Goal: Book appointment/travel/reservation

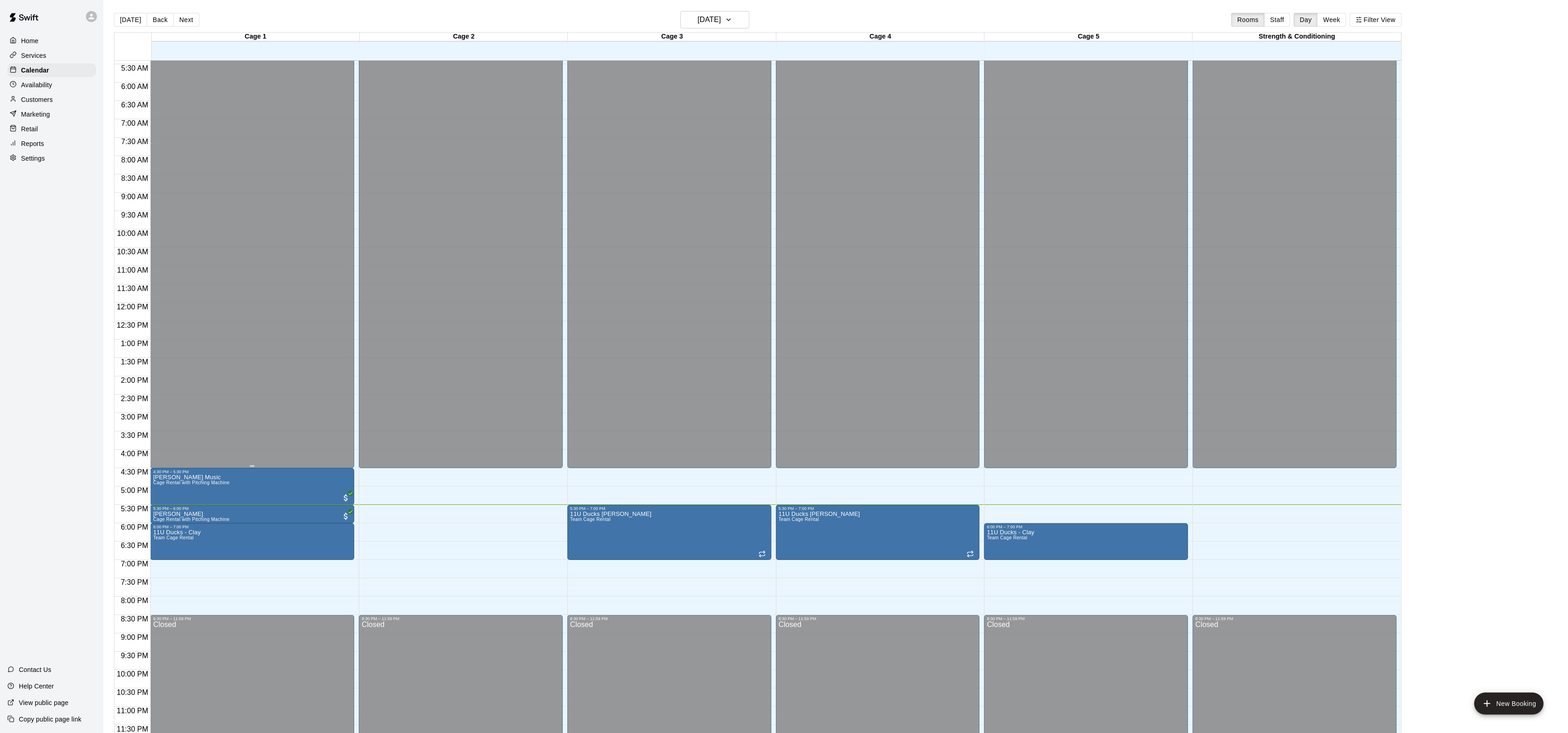
scroll to position [15, 0]
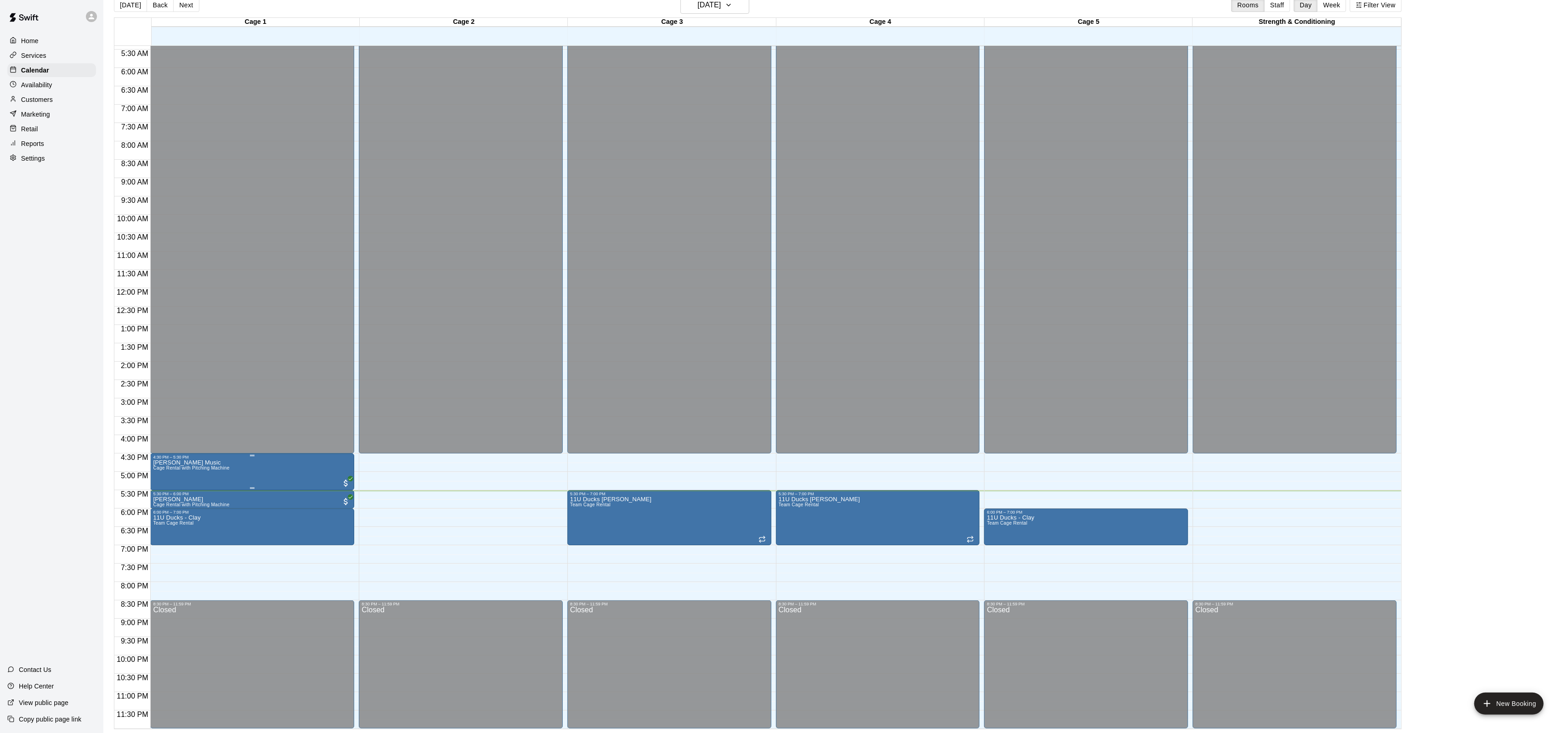
click at [161, 489] on img "edit" at bounding box center [163, 491] width 10 height 10
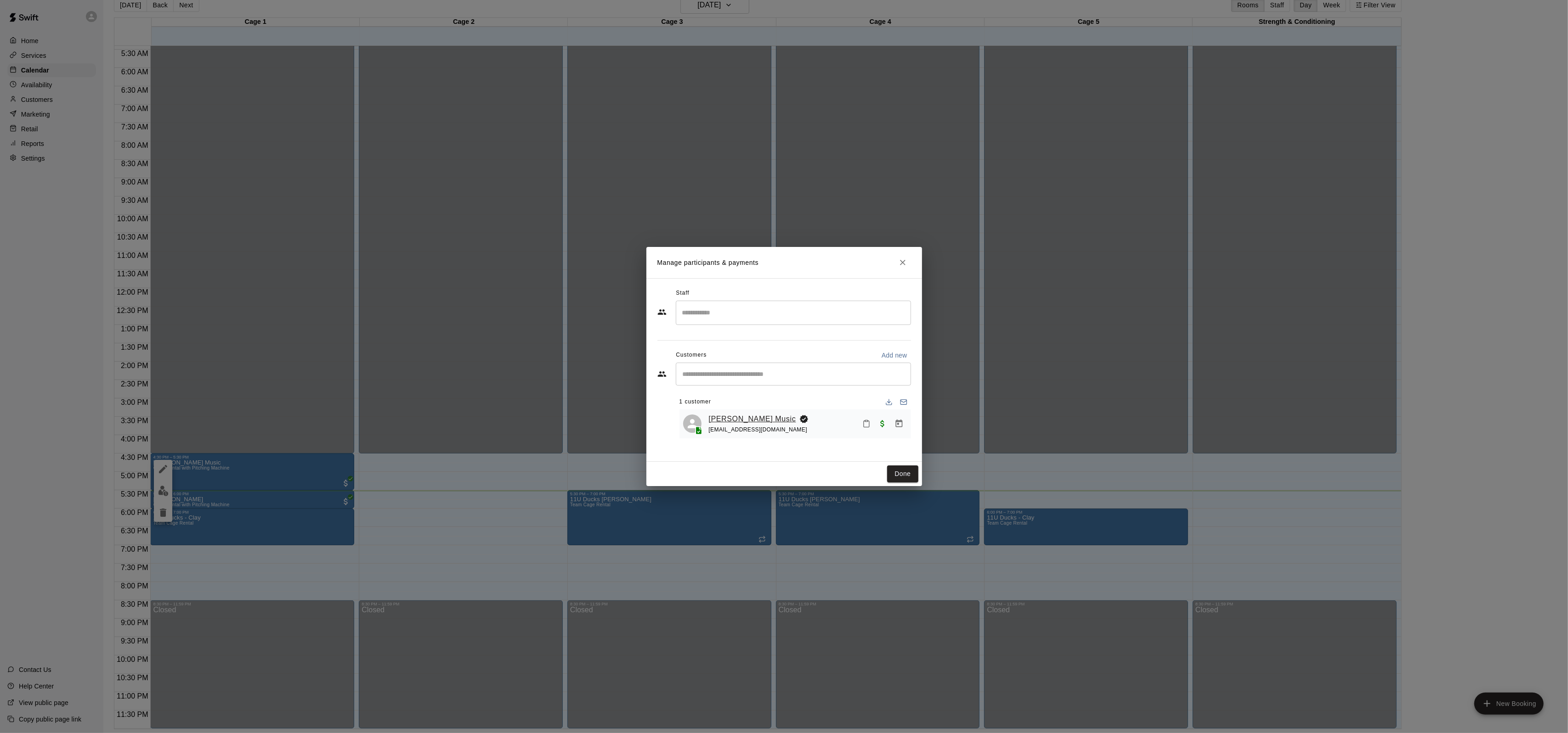
click at [722, 420] on link "[PERSON_NAME] Music" at bounding box center [752, 419] width 87 height 12
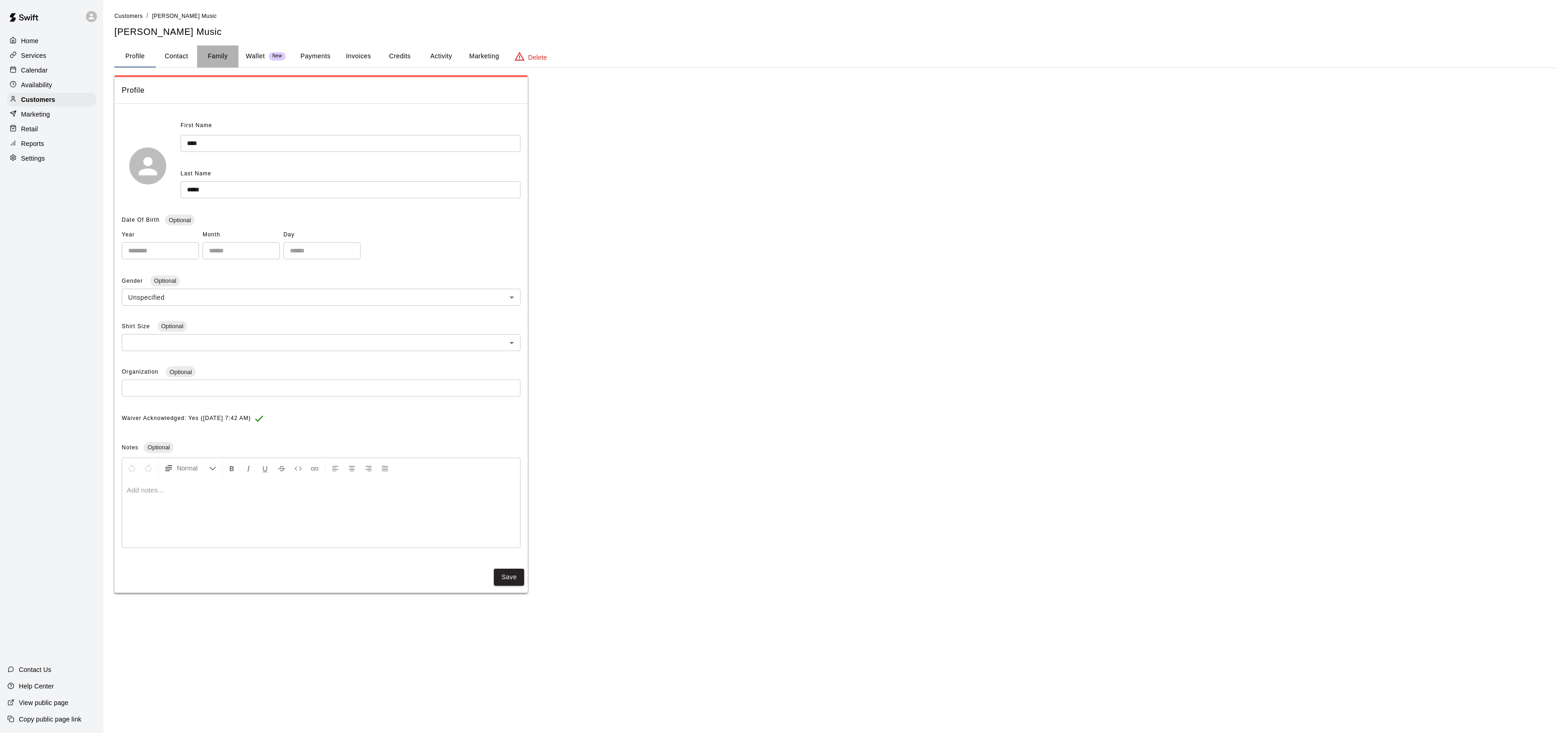
click at [214, 54] on button "Family" at bounding box center [218, 57] width 41 height 22
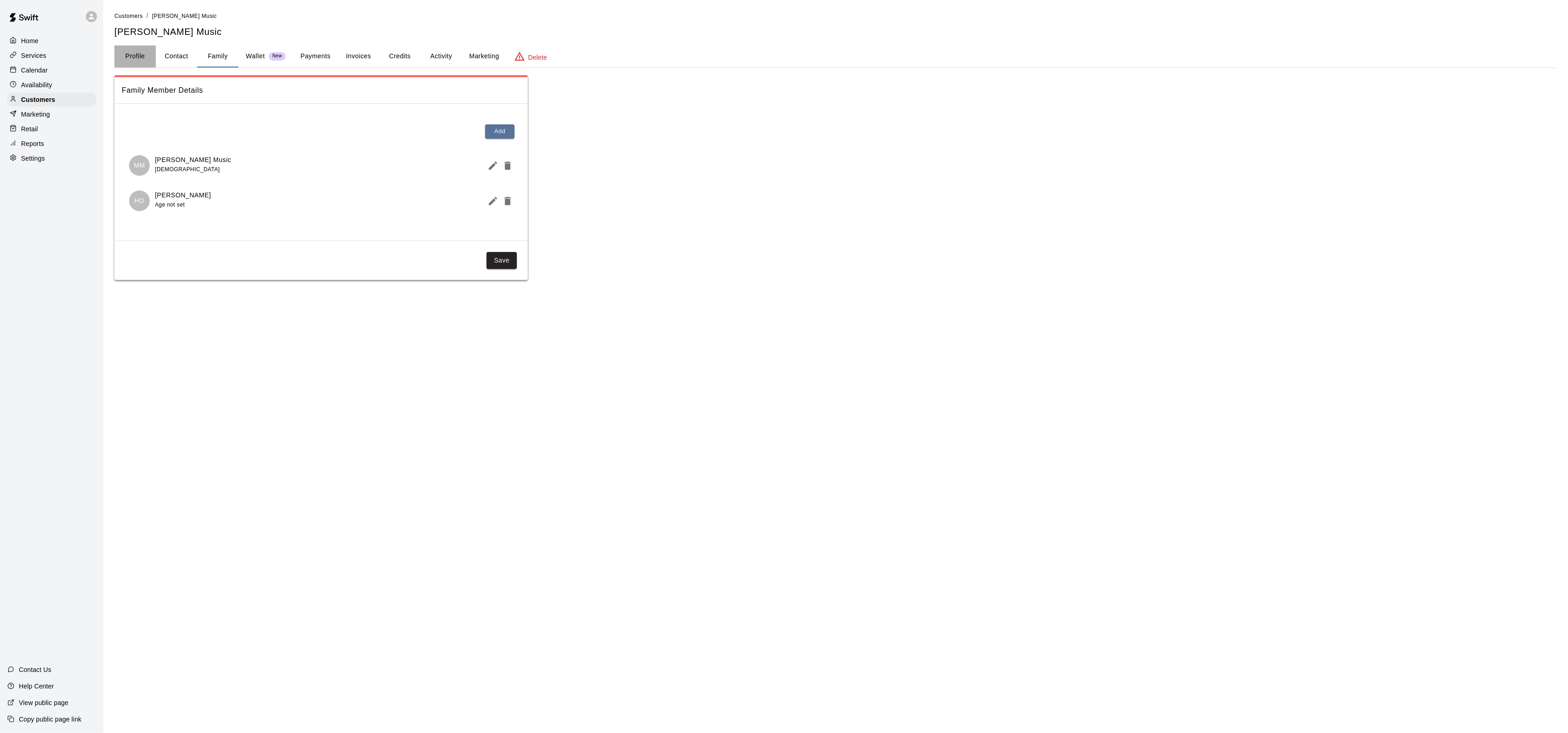
click at [144, 61] on button "Profile" at bounding box center [135, 57] width 41 height 22
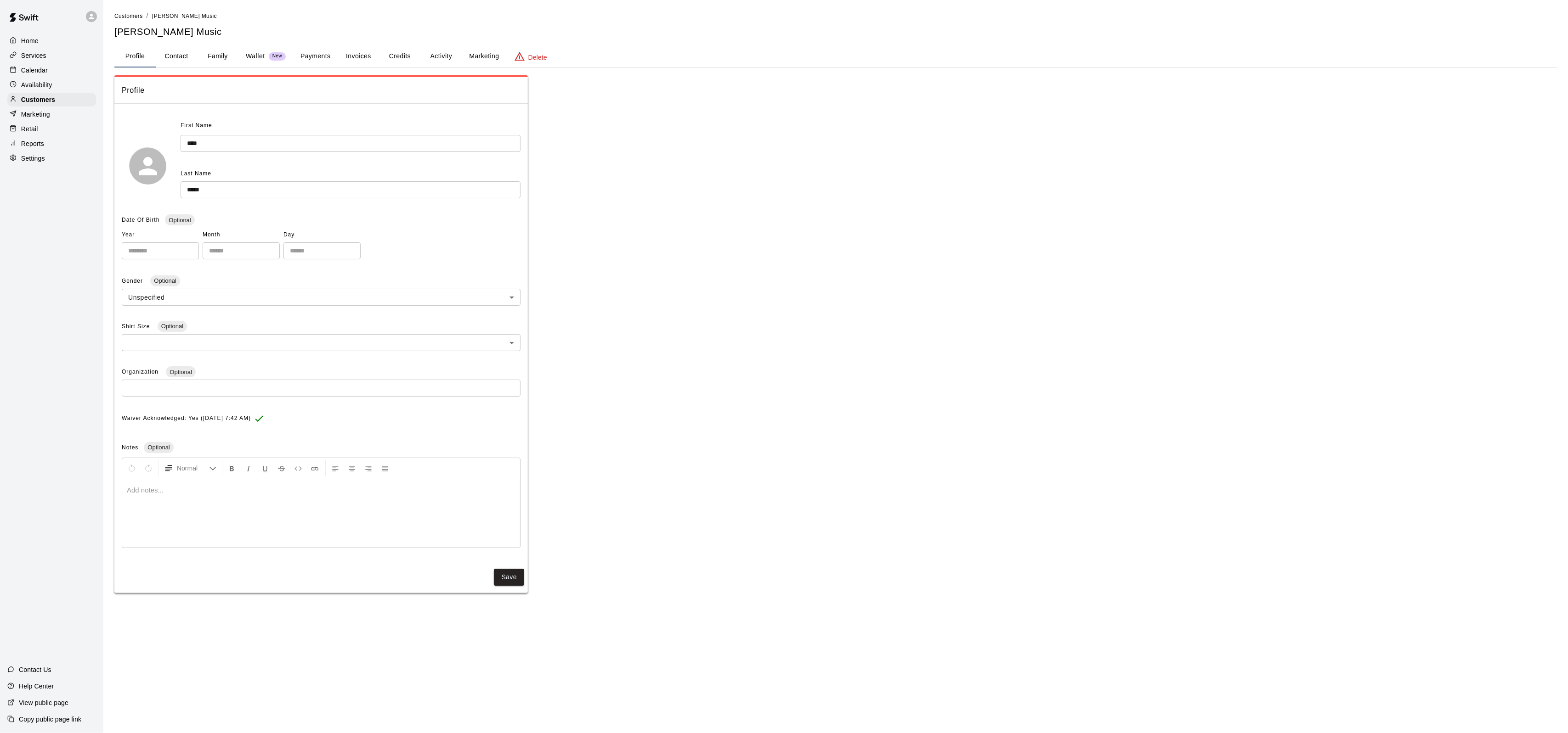
click at [181, 59] on button "Contact" at bounding box center [177, 57] width 41 height 22
select select "**"
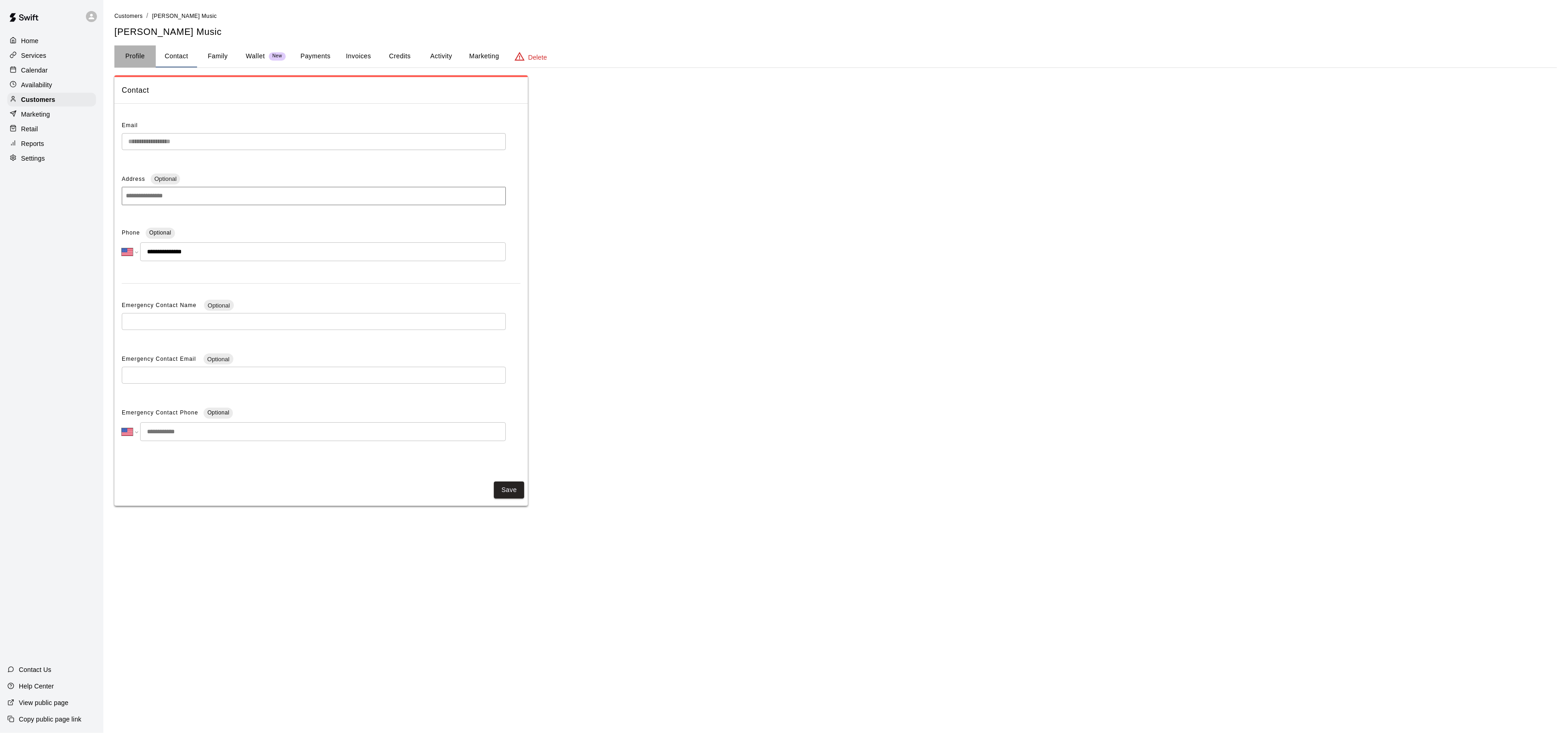
click at [139, 56] on button "Profile" at bounding box center [135, 57] width 41 height 22
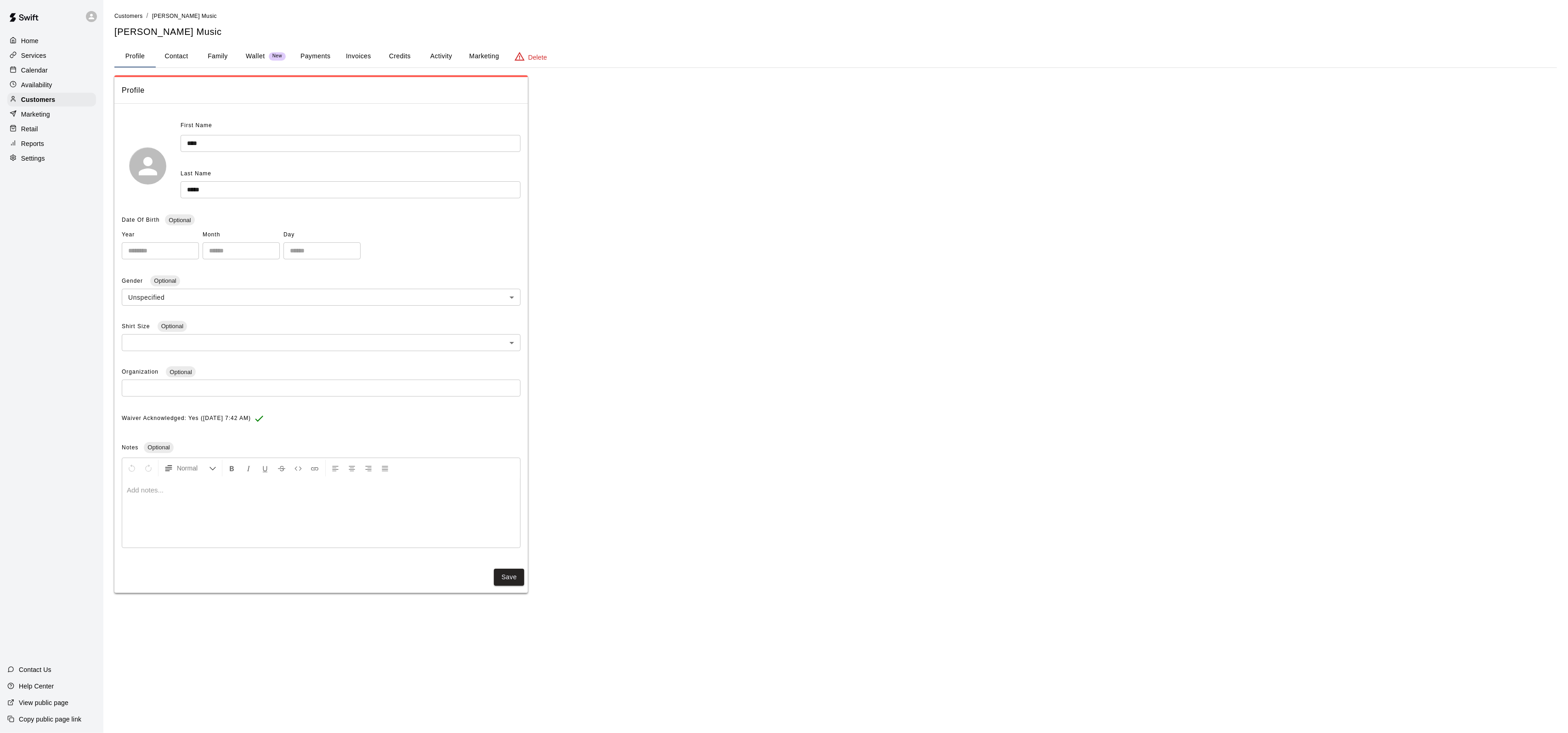
click at [35, 36] on p "Home" at bounding box center [30, 41] width 18 height 9
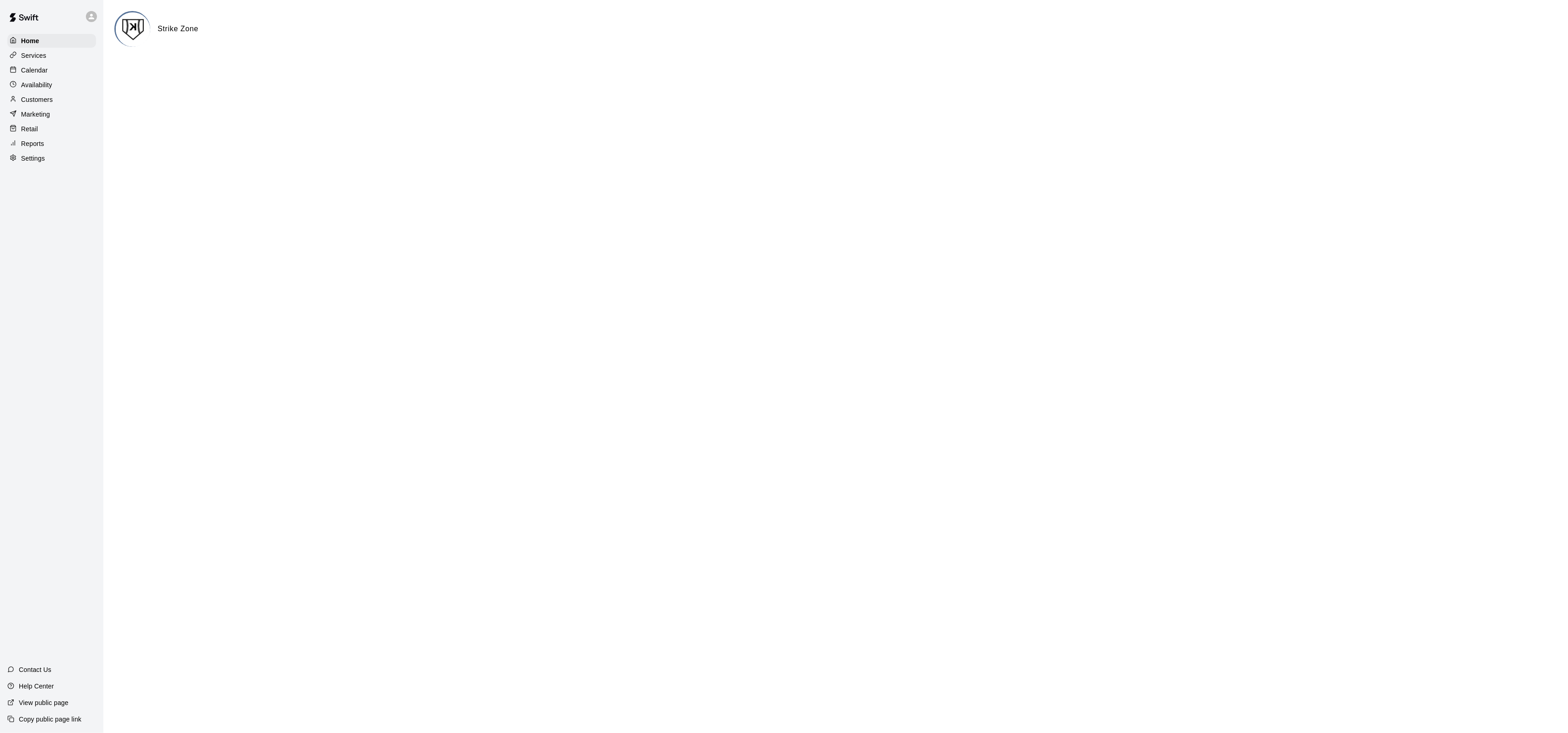
click at [19, 67] on div at bounding box center [15, 71] width 12 height 9
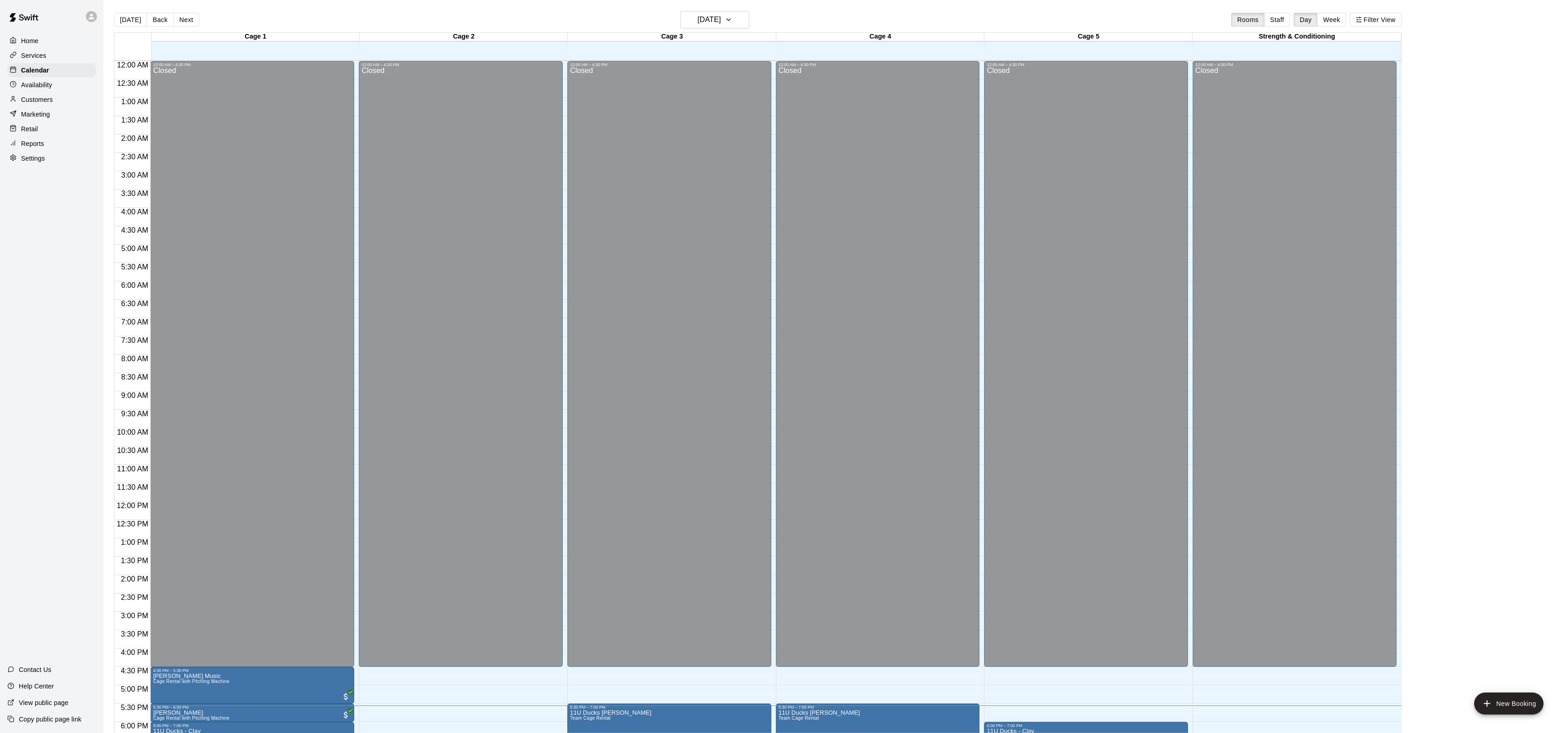
scroll to position [172, 0]
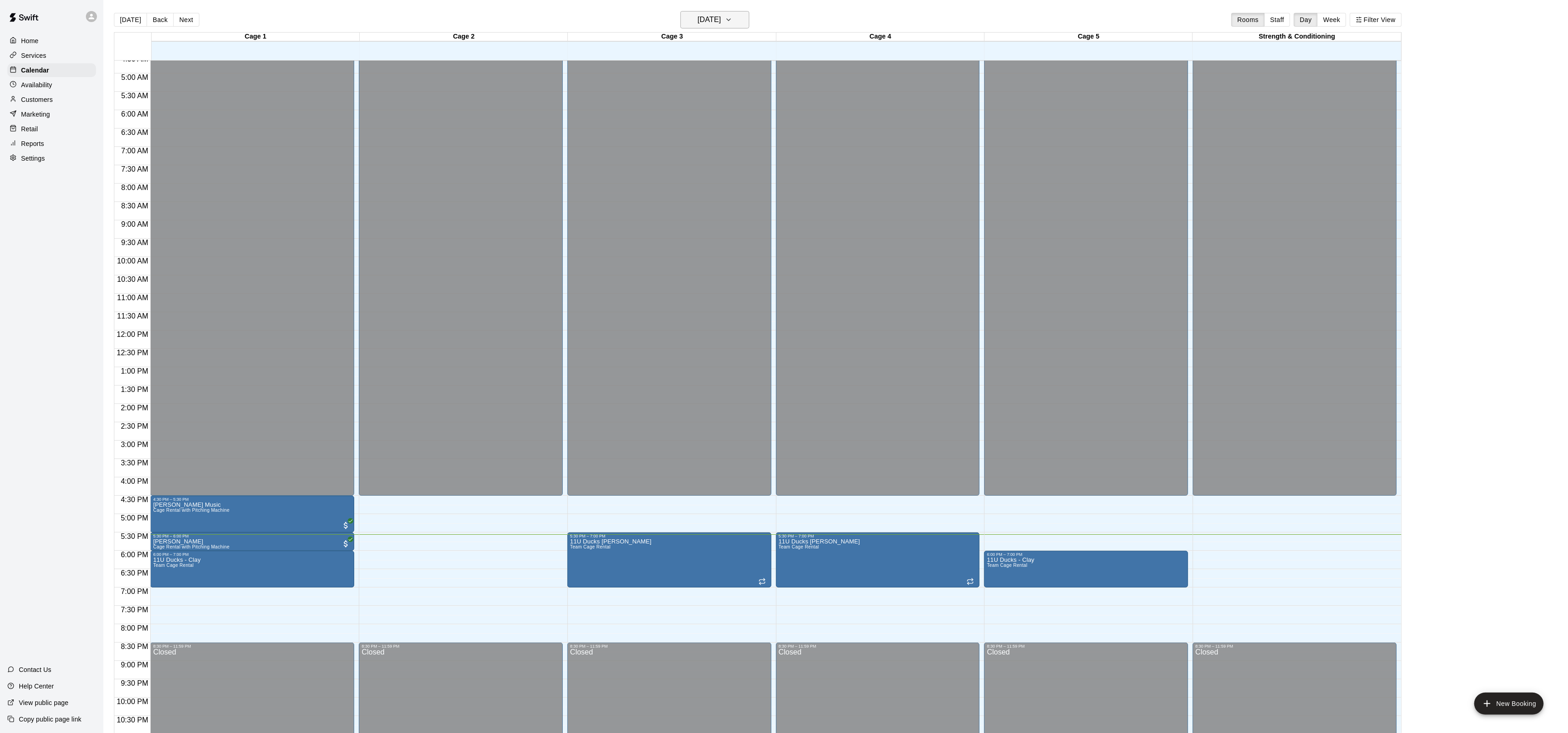
click at [721, 21] on h6 "[DATE]" at bounding box center [709, 19] width 23 height 13
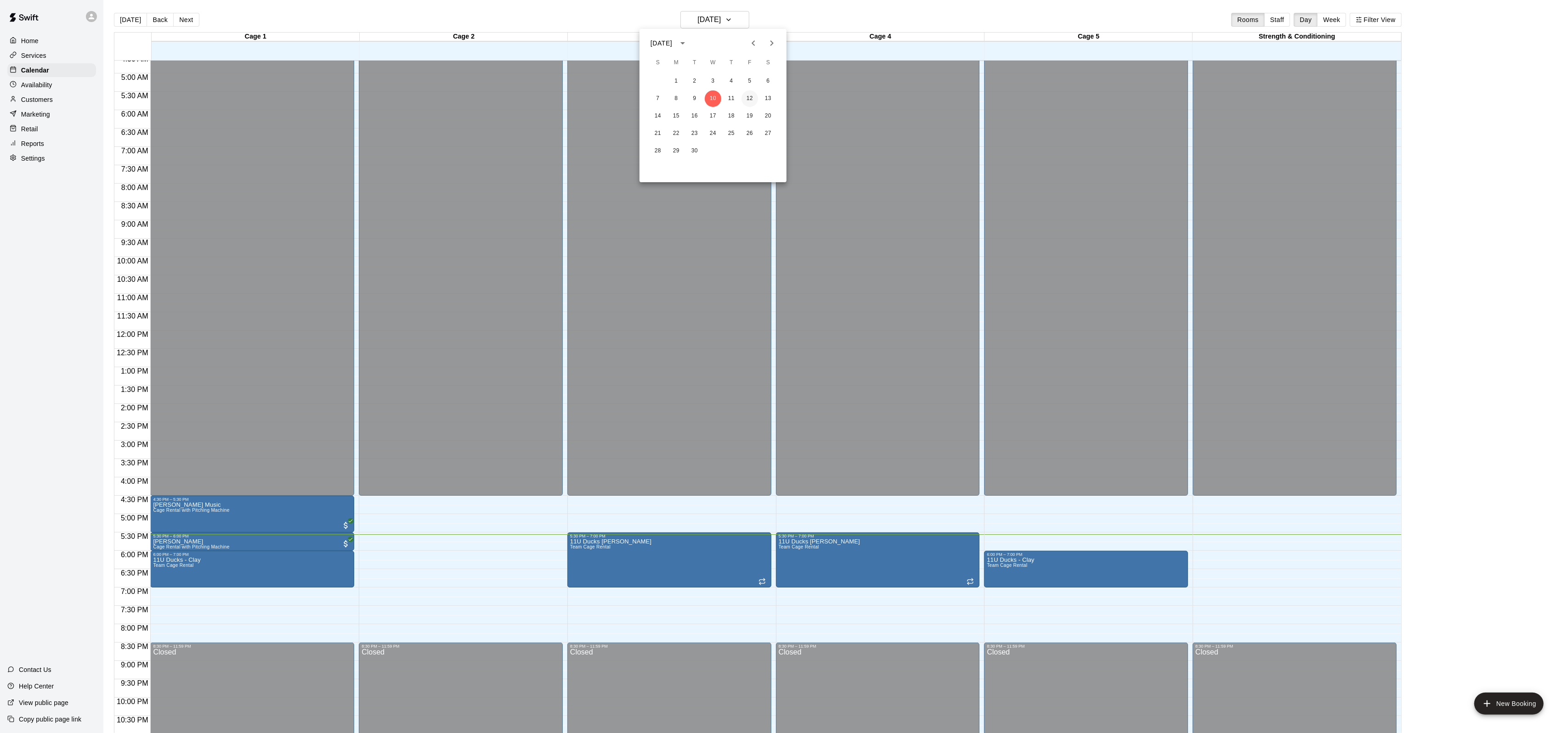
click at [746, 94] on button "12" at bounding box center [749, 99] width 16 height 16
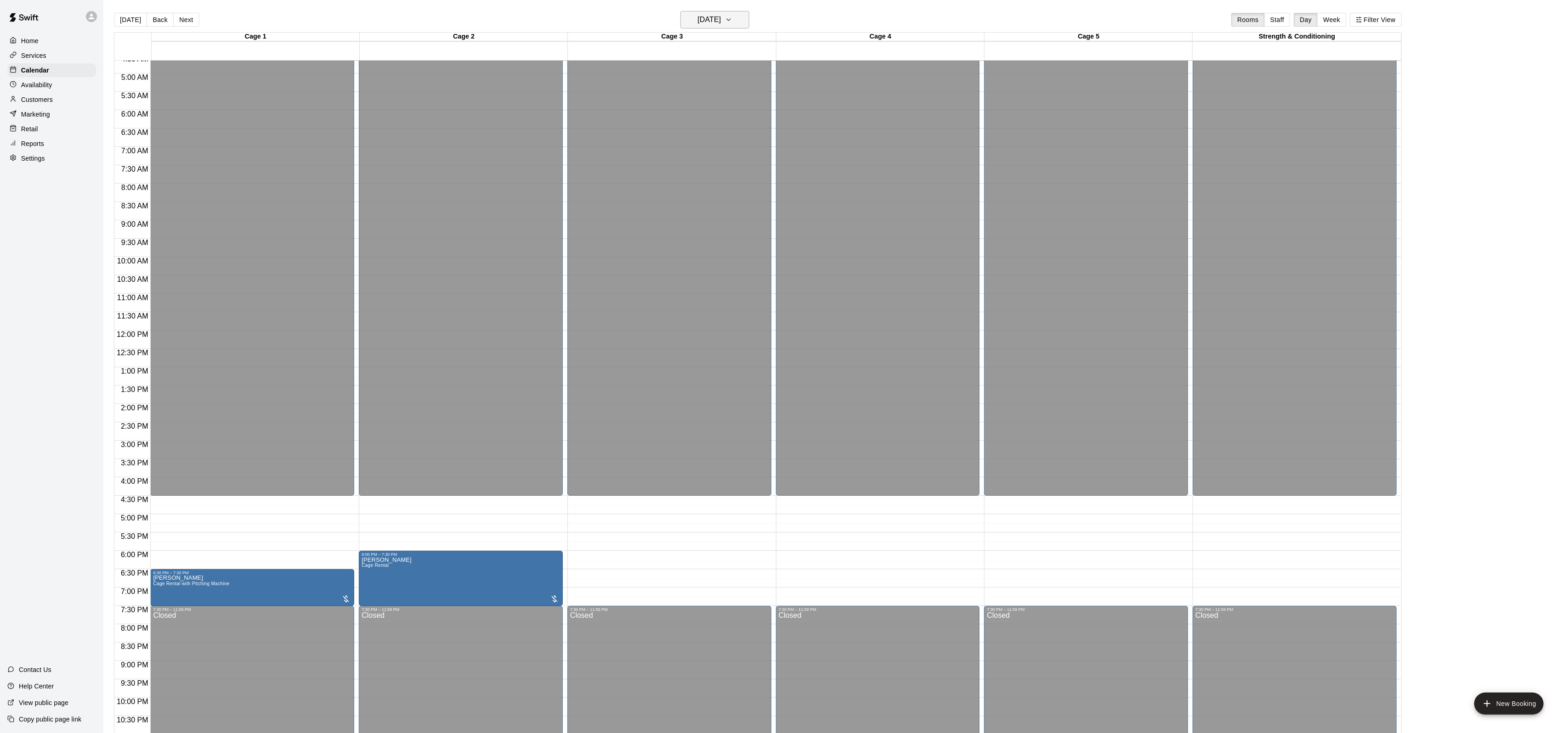
click at [721, 15] on h6 "[DATE]" at bounding box center [709, 19] width 23 height 13
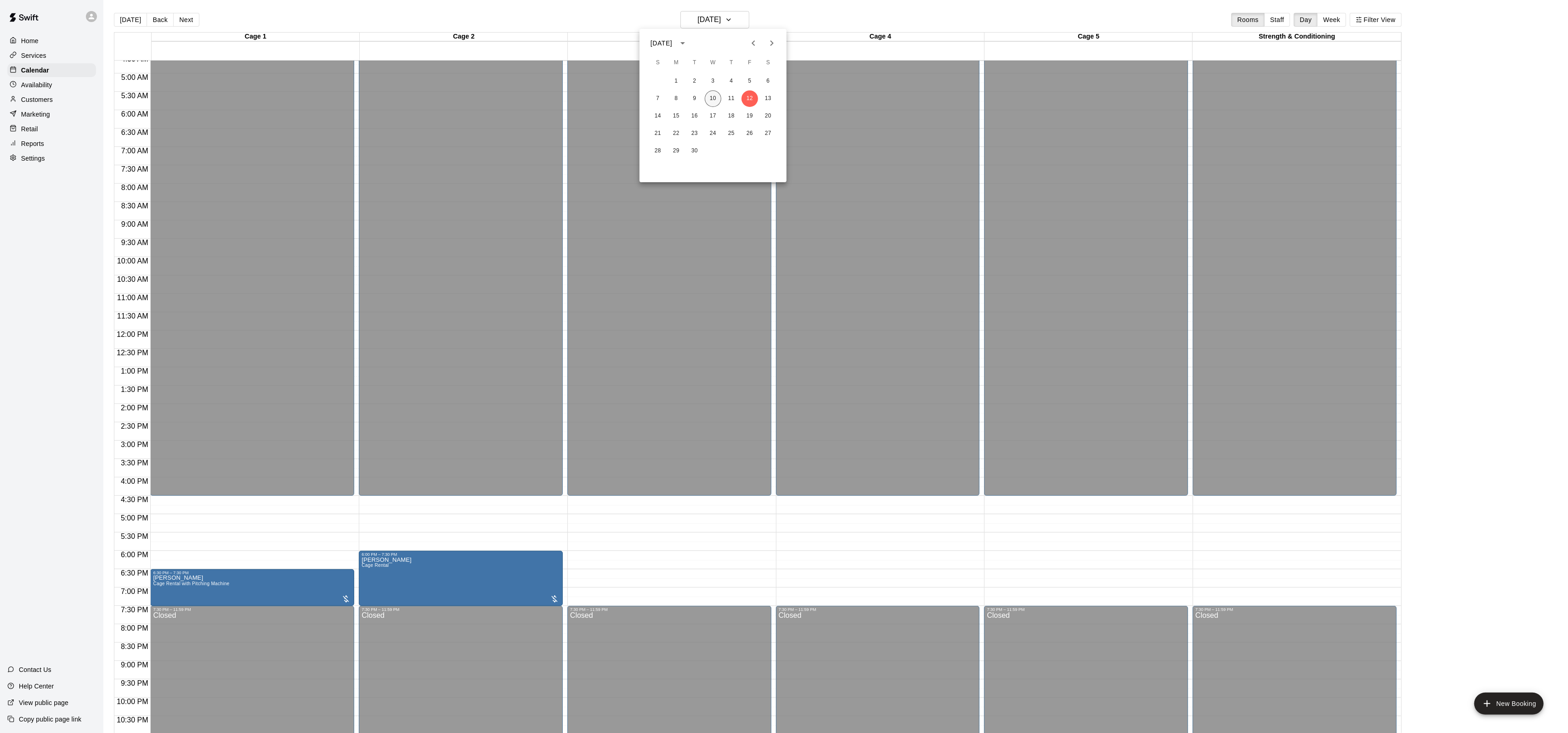
click at [715, 99] on button "10" at bounding box center [713, 99] width 16 height 16
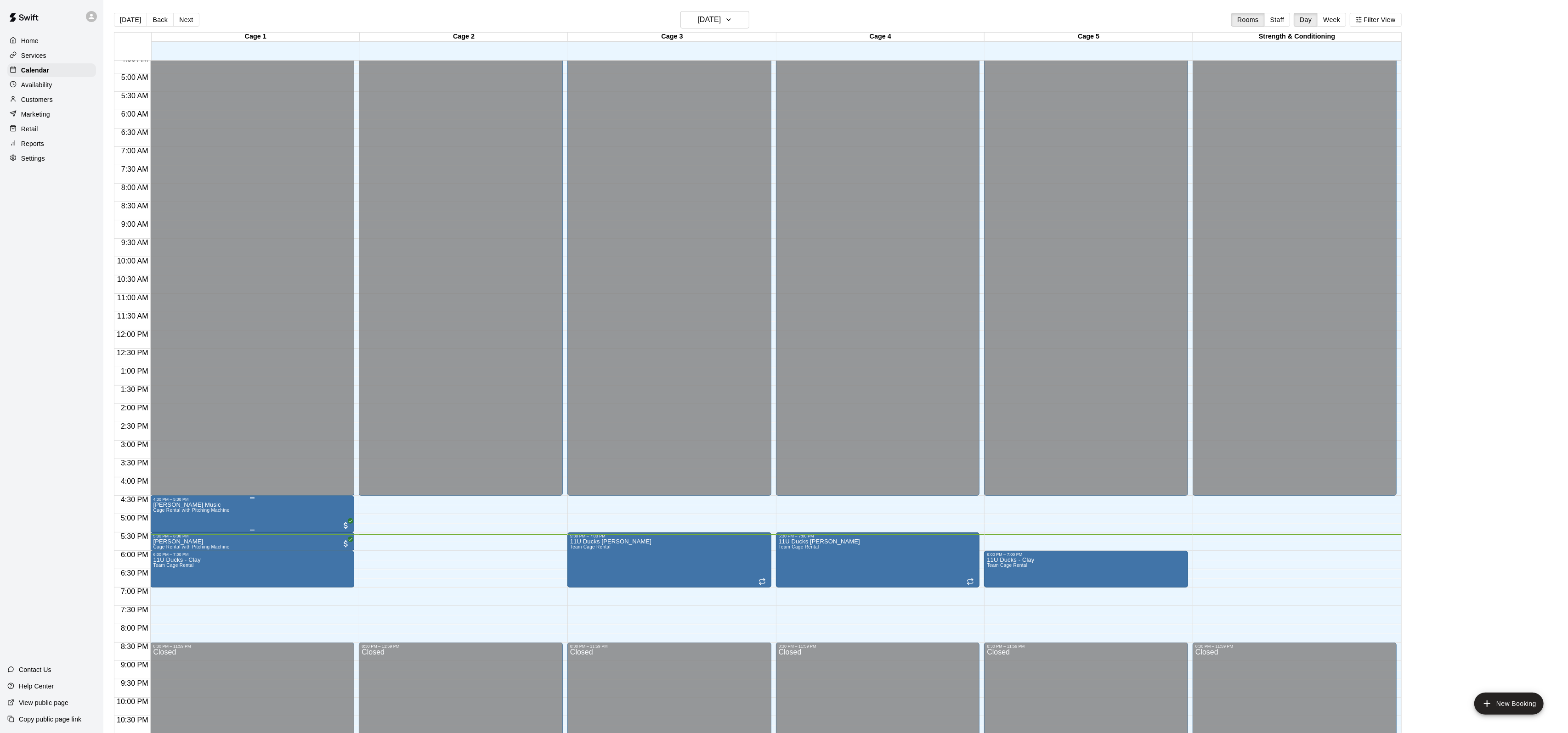
click at [164, 515] on icon "edit" at bounding box center [163, 512] width 11 height 11
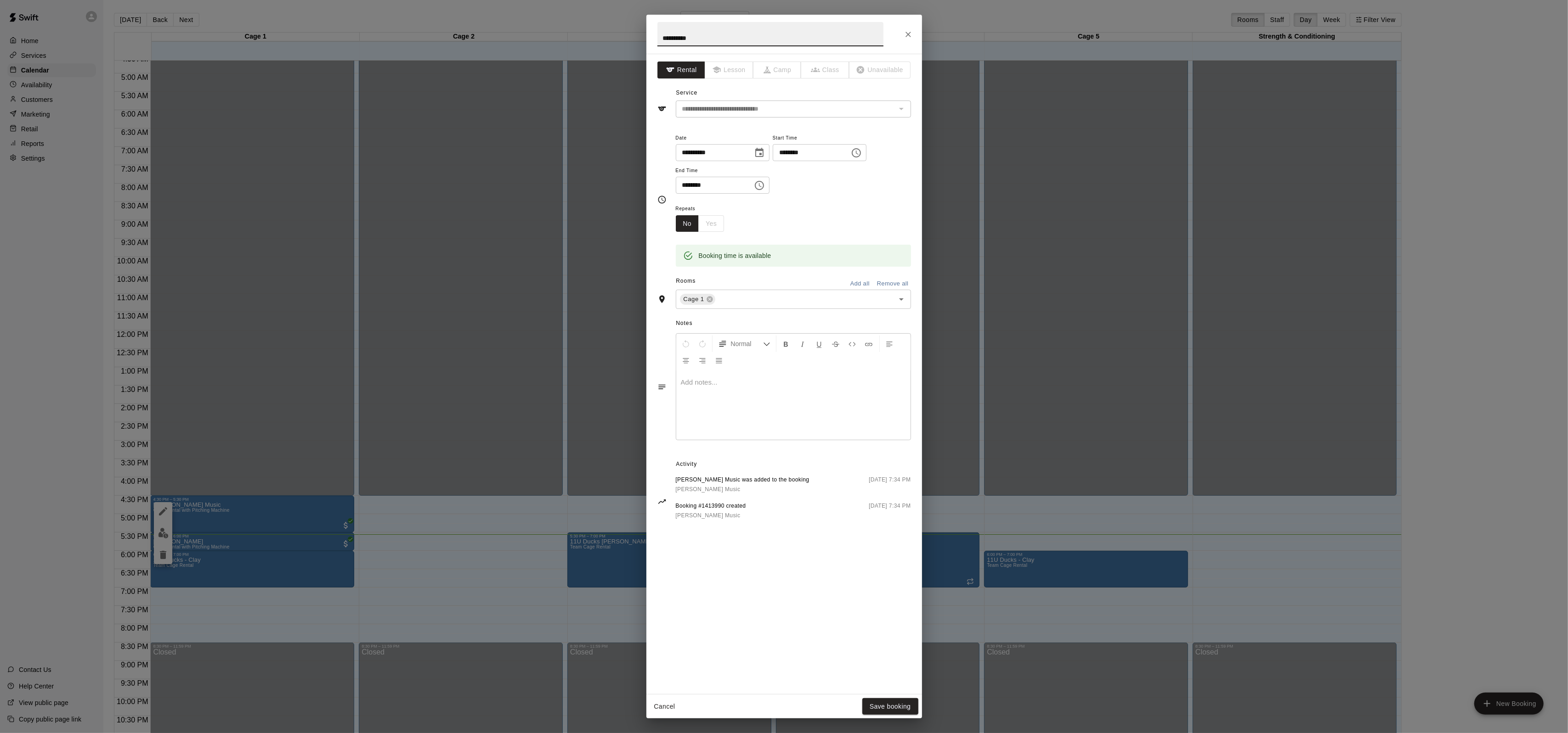
click at [757, 153] on icon "Choose date, selected date is Sep 10, 2025" at bounding box center [760, 153] width 11 height 11
click at [785, 226] on button "12" at bounding box center [786, 231] width 16 height 16
type input "**********"
click at [892, 710] on button "Save booking" at bounding box center [891, 707] width 56 height 17
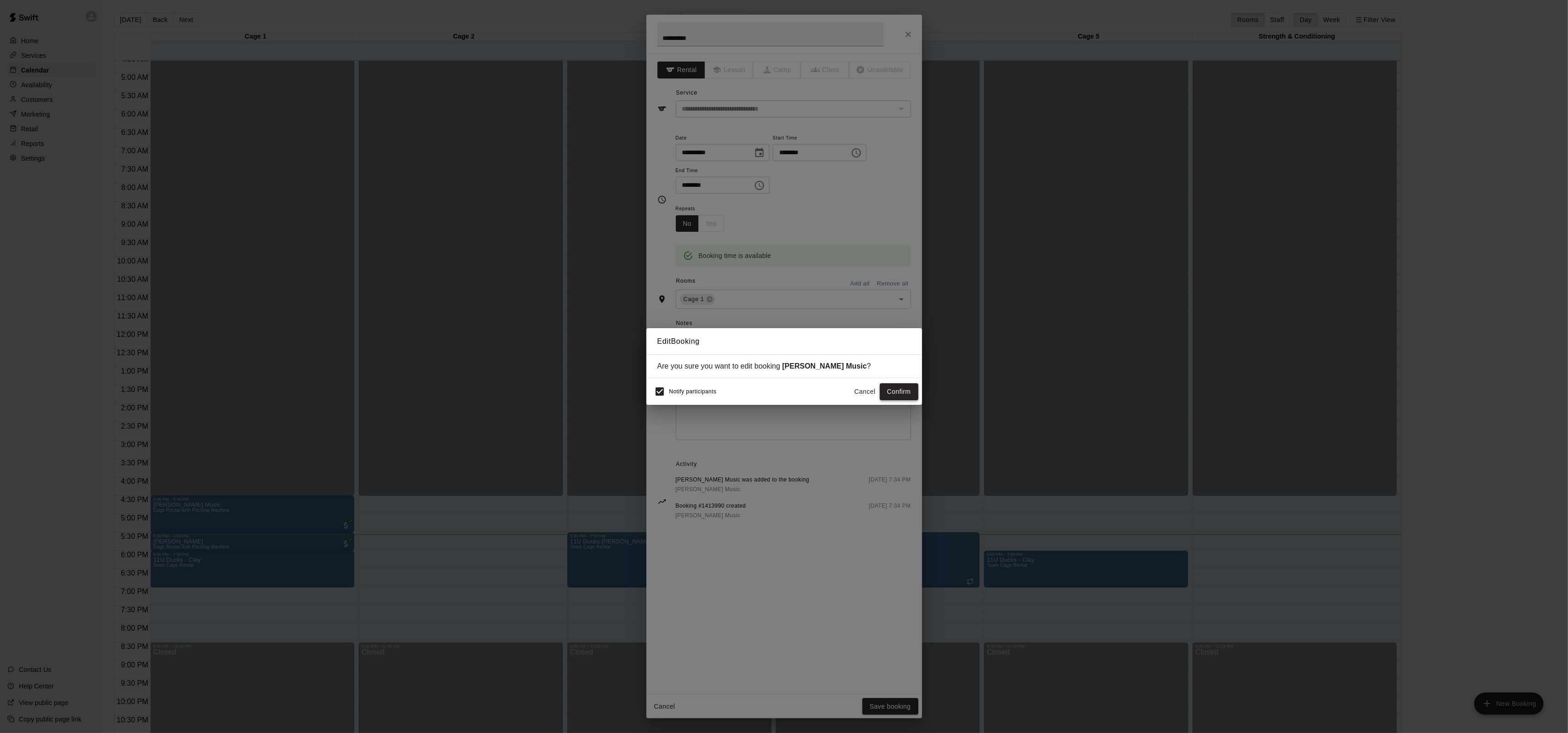
click at [900, 397] on button "Confirm" at bounding box center [898, 392] width 38 height 17
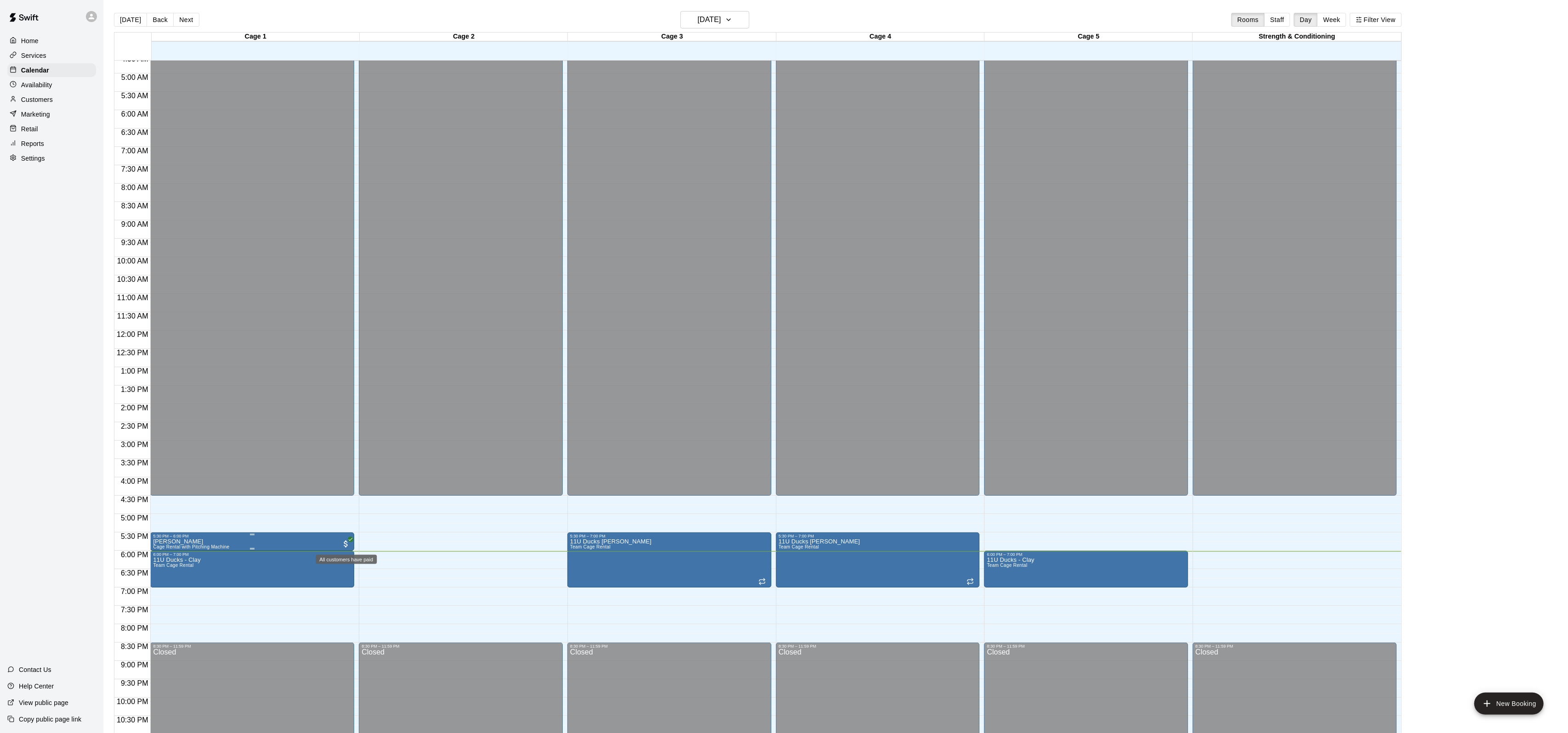
click at [346, 540] on span "All customers have paid" at bounding box center [346, 544] width 9 height 9
click at [308, 518] on div at bounding box center [784, 366] width 1568 height 733
click at [707, 18] on h6 "[DATE]" at bounding box center [709, 19] width 23 height 13
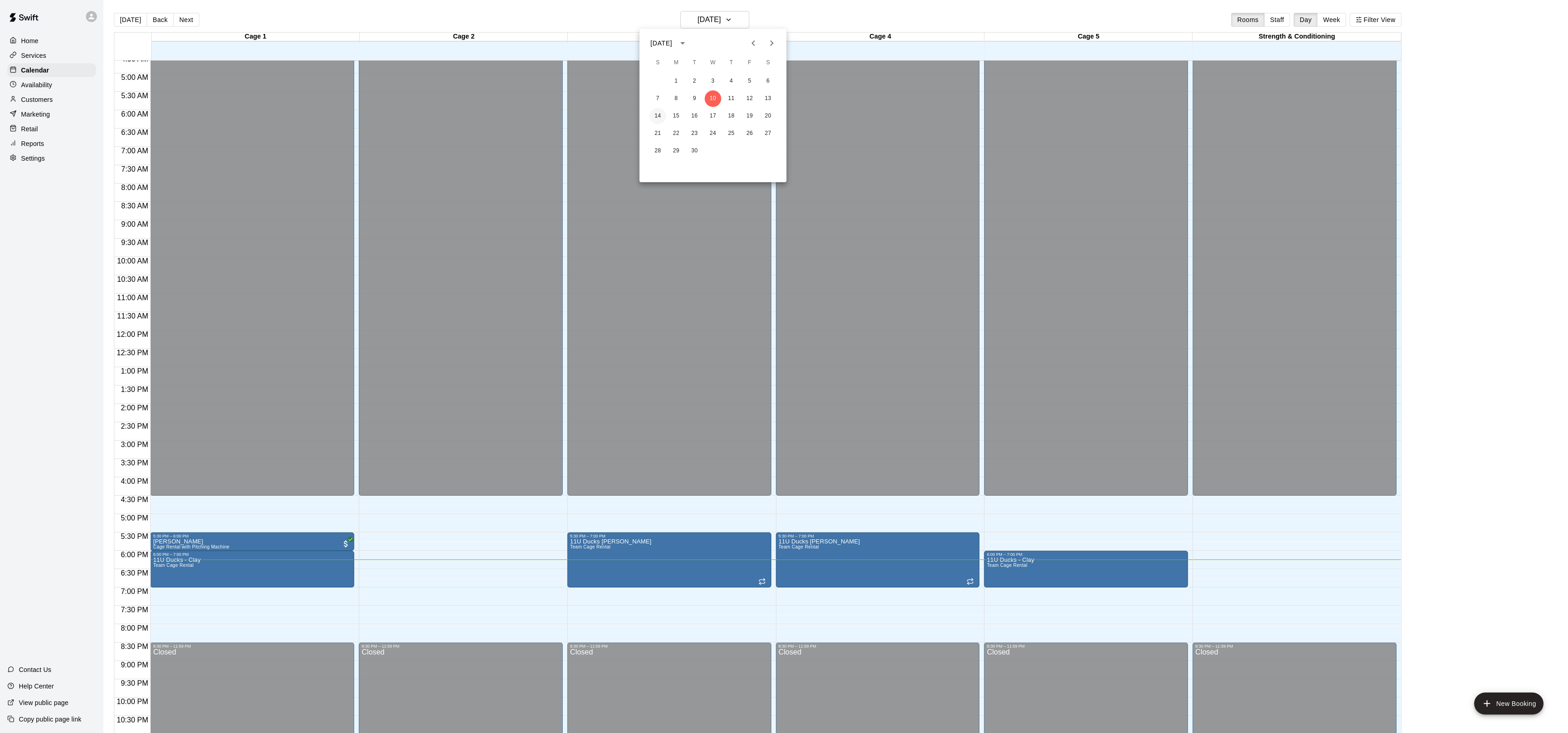
click at [656, 117] on button "14" at bounding box center [657, 116] width 16 height 16
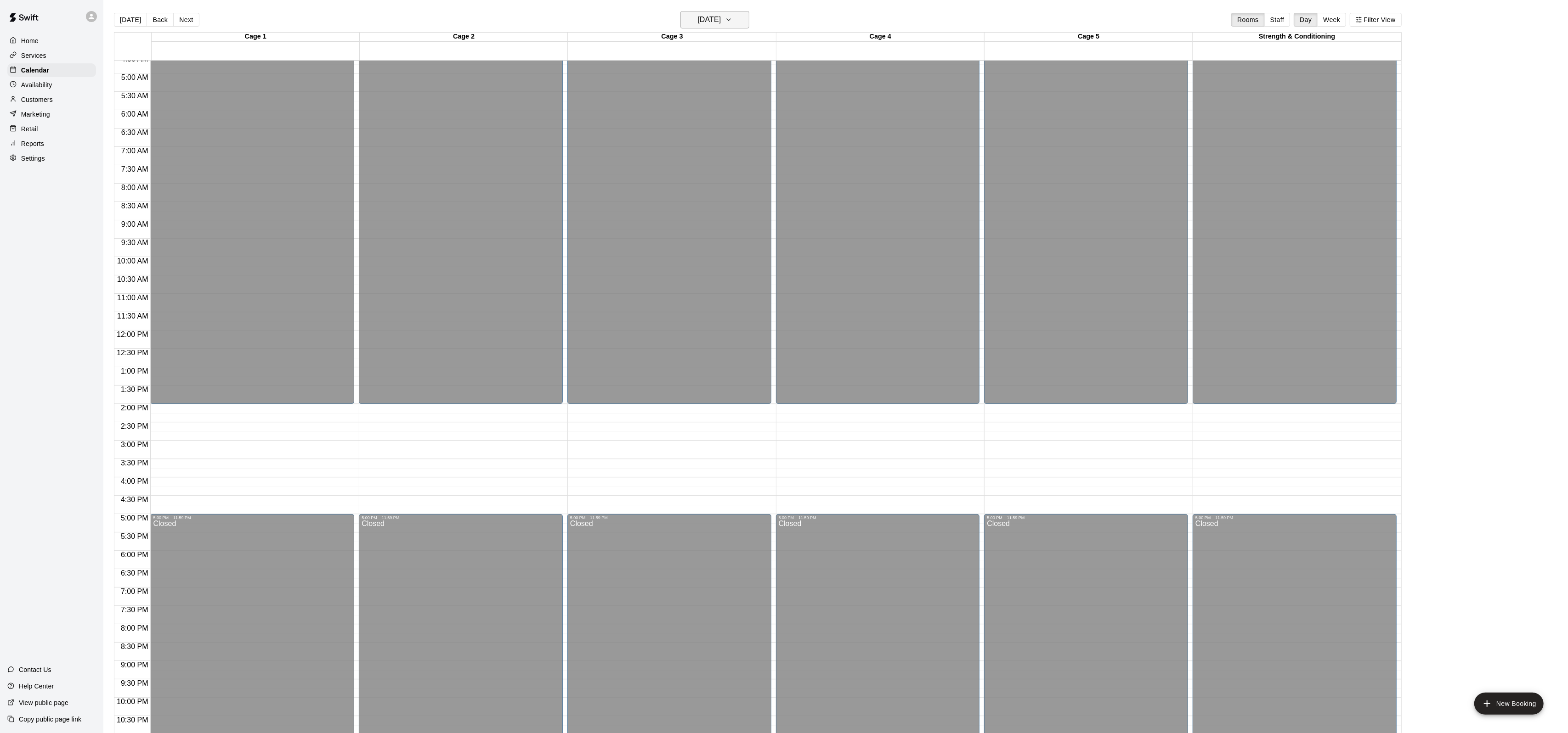
click at [710, 26] on h6 "[DATE]" at bounding box center [709, 19] width 23 height 13
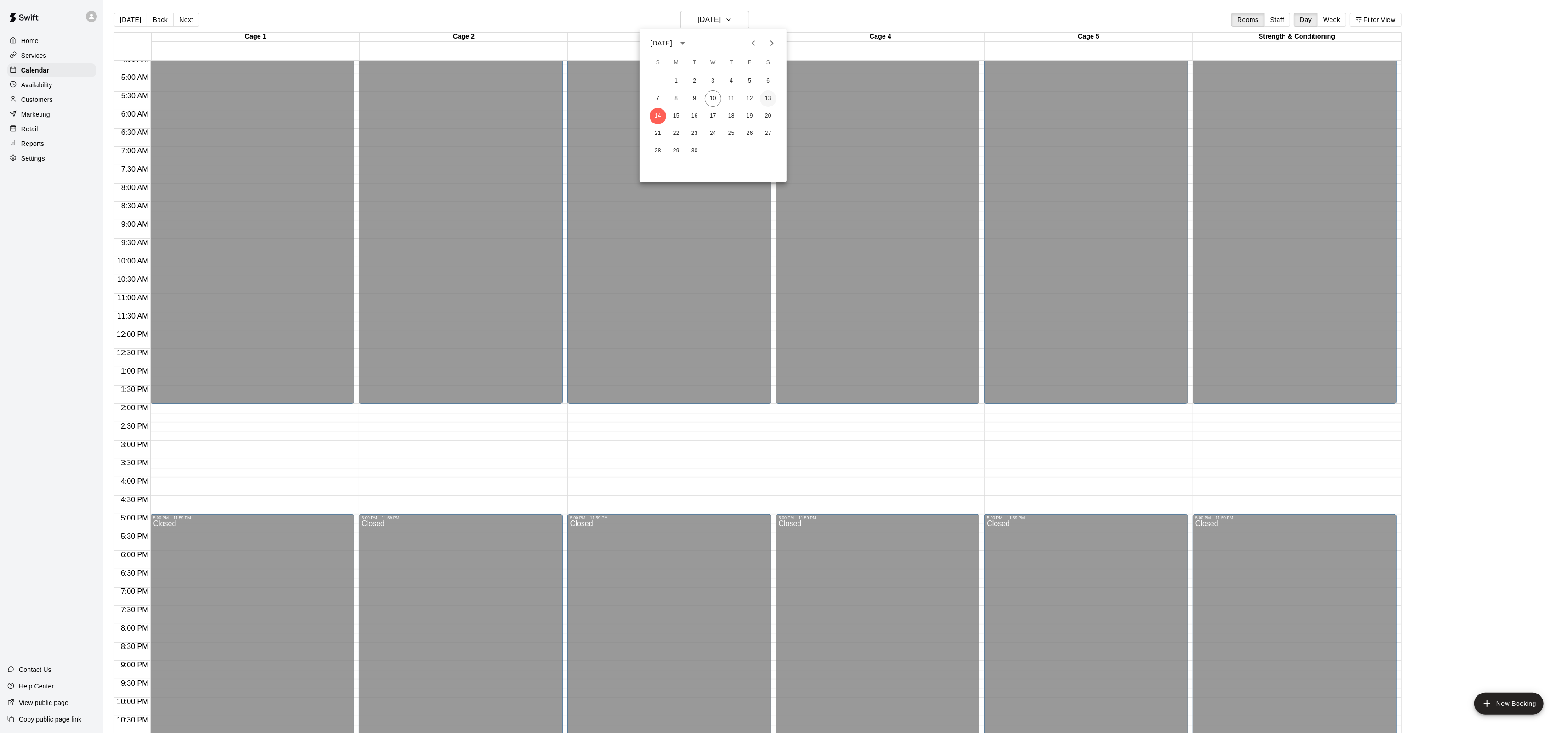
click at [769, 100] on button "13" at bounding box center [768, 99] width 16 height 16
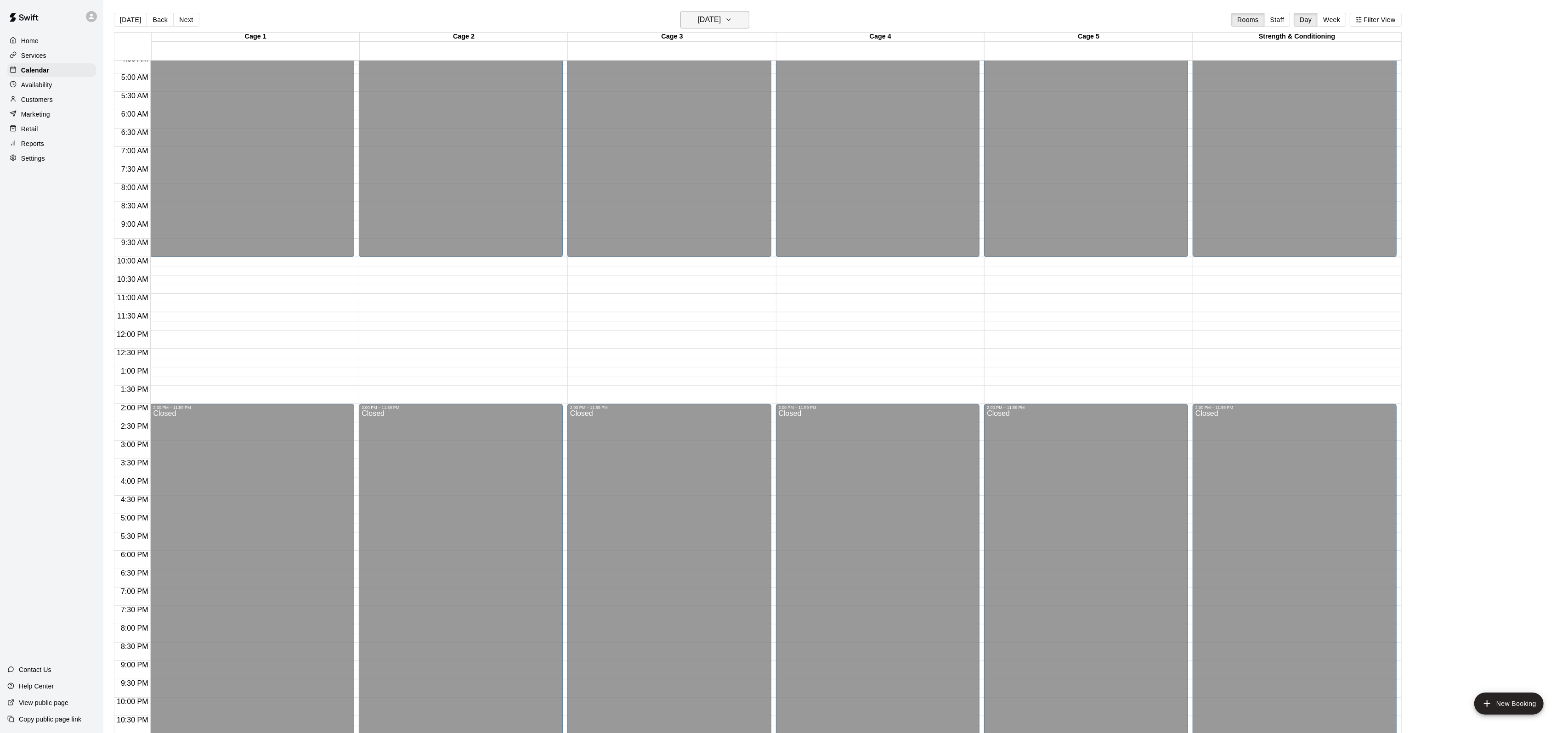
click at [721, 16] on h6 "[DATE]" at bounding box center [709, 19] width 23 height 13
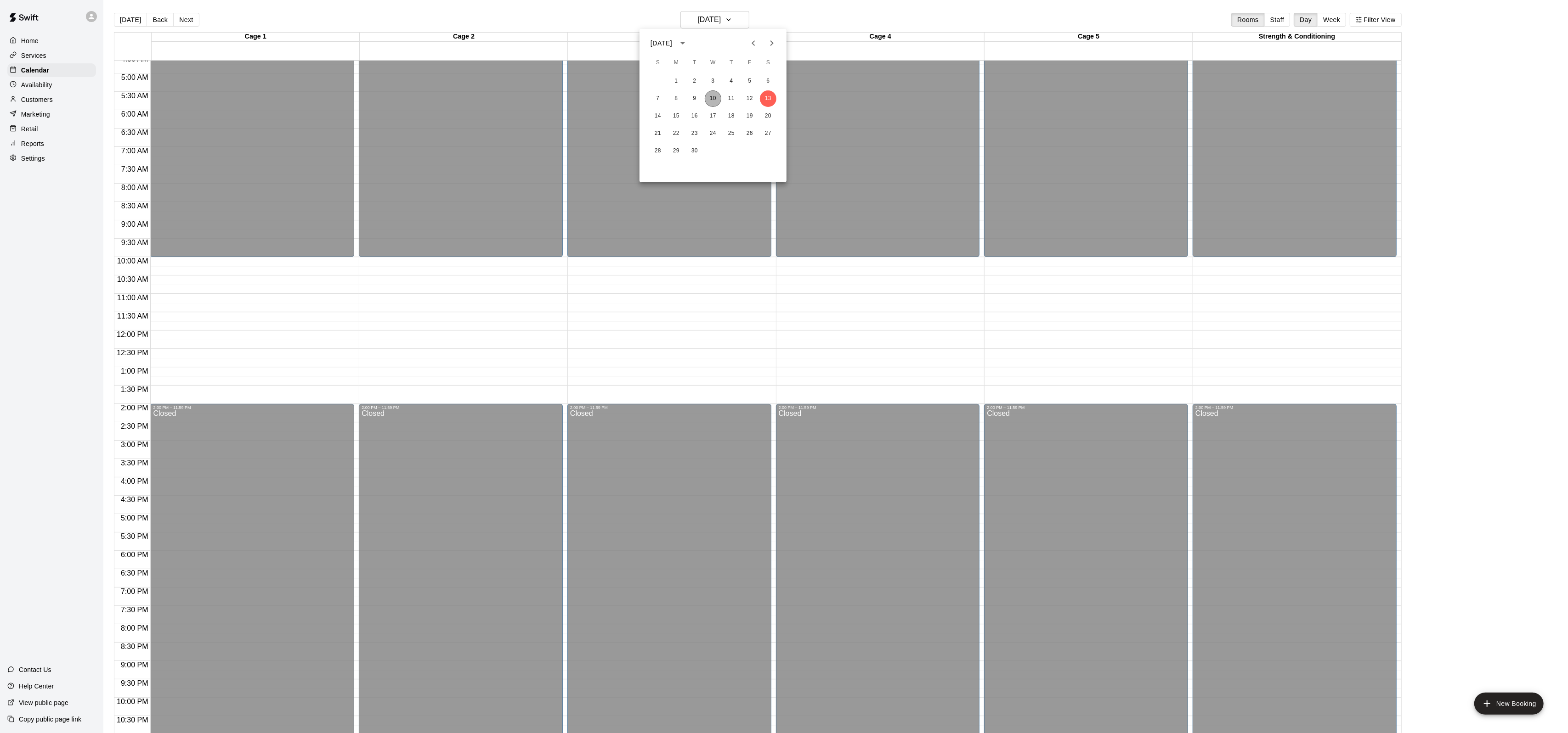
click at [718, 99] on button "10" at bounding box center [713, 99] width 16 height 16
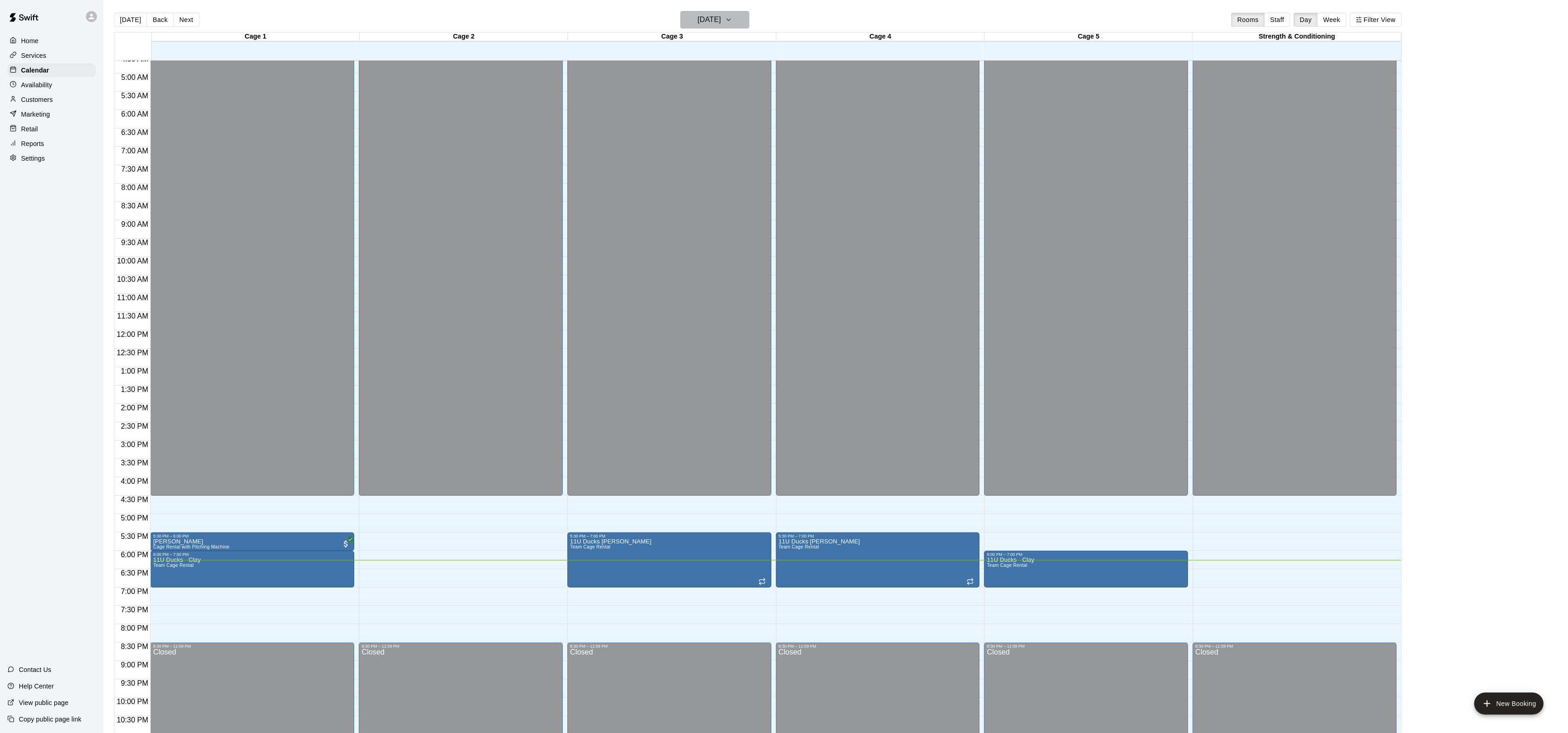
click at [721, 17] on h6 "[DATE]" at bounding box center [709, 19] width 23 height 13
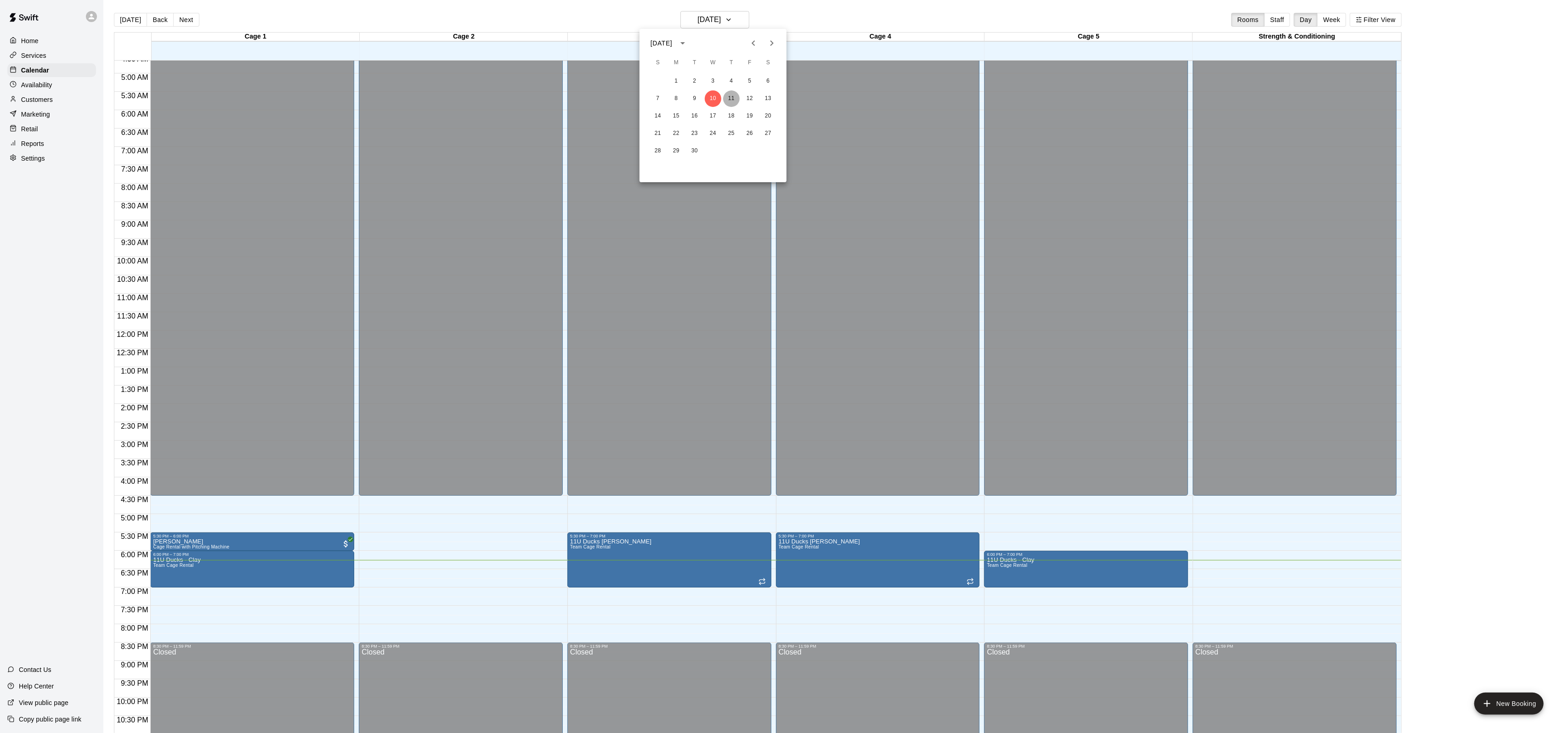
click at [728, 96] on button "11" at bounding box center [731, 99] width 16 height 16
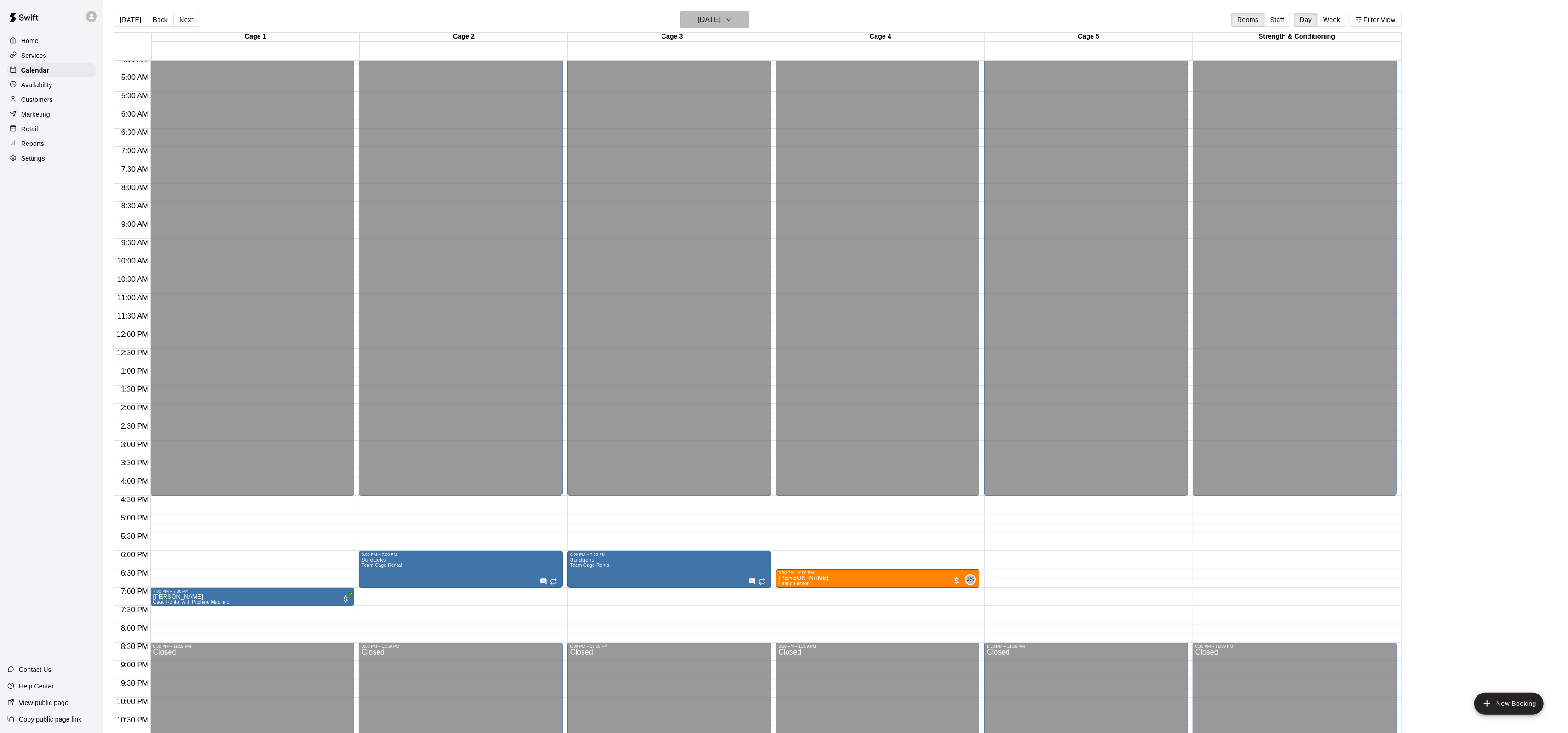
click at [720, 21] on h6 "[DATE]" at bounding box center [709, 19] width 23 height 13
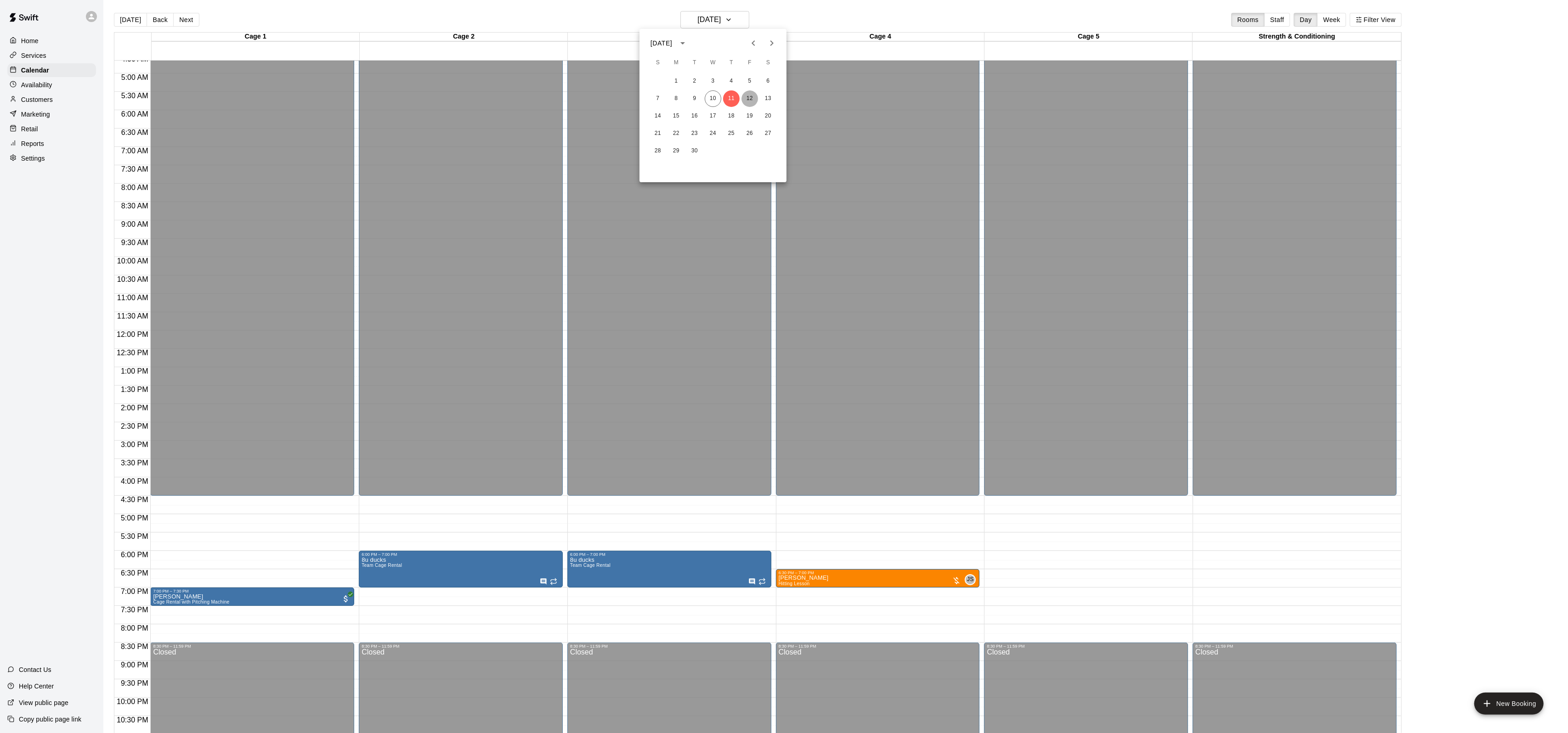
click at [747, 97] on button "12" at bounding box center [749, 99] width 16 height 16
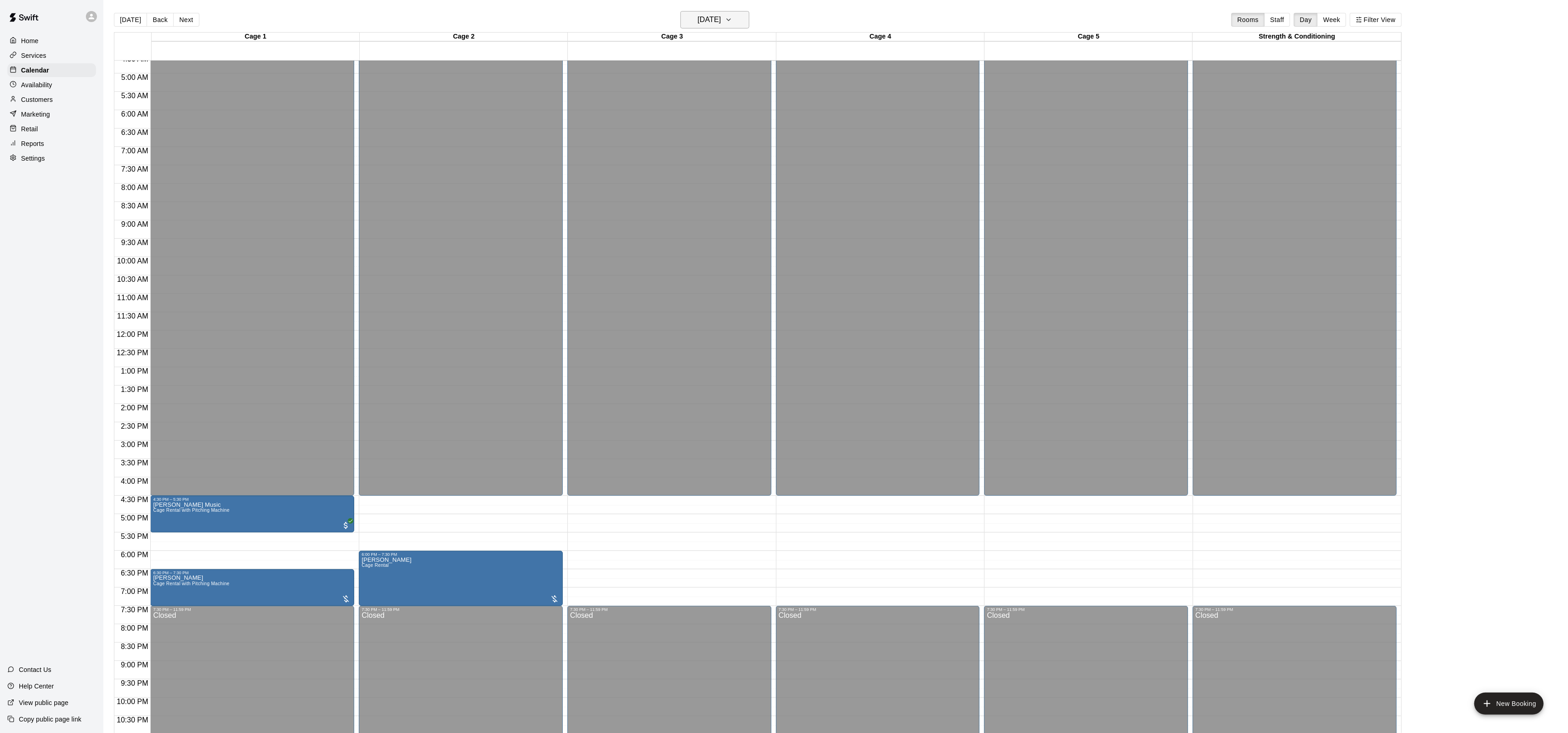
click at [705, 16] on h6 "[DATE]" at bounding box center [709, 19] width 23 height 13
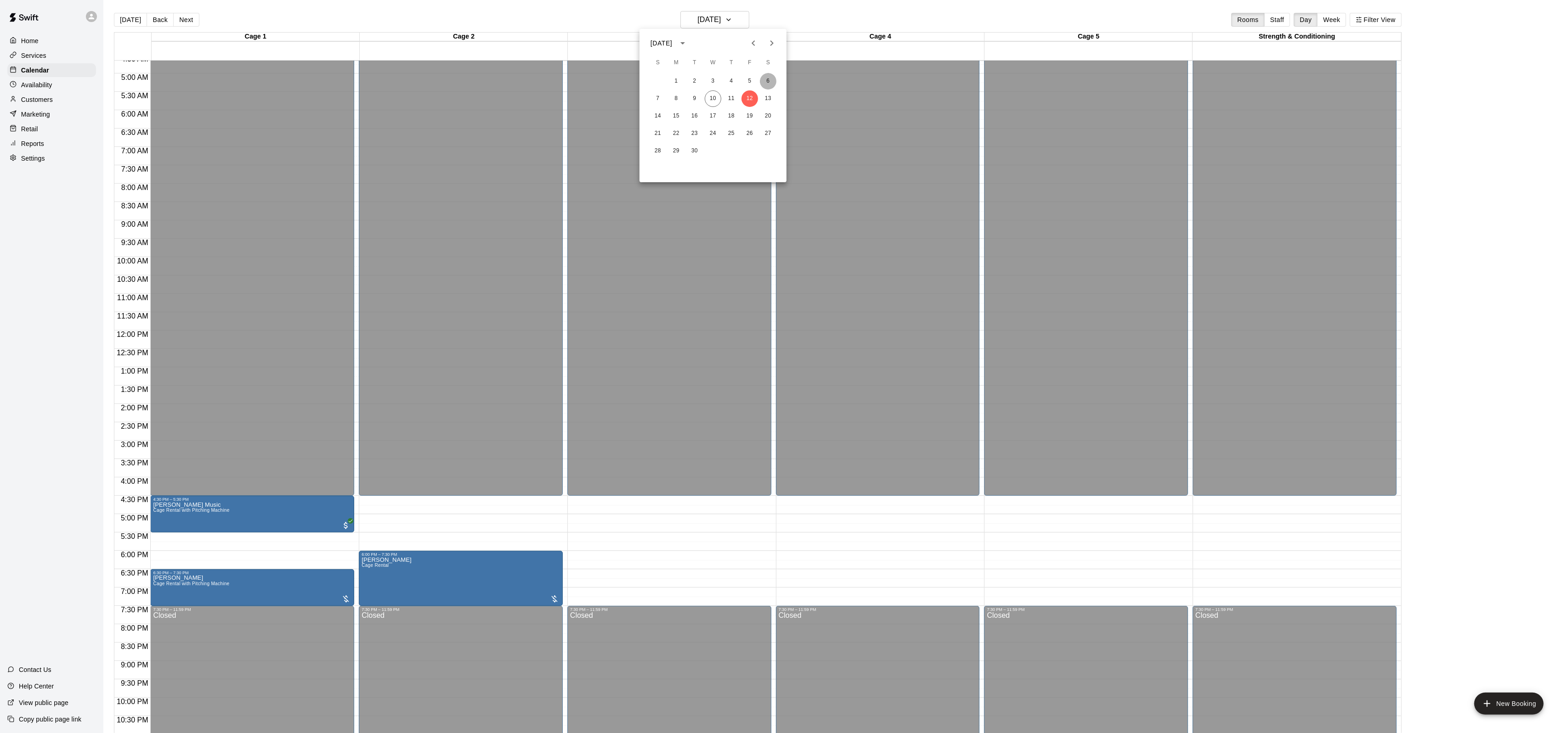
click at [770, 79] on button "6" at bounding box center [768, 81] width 16 height 16
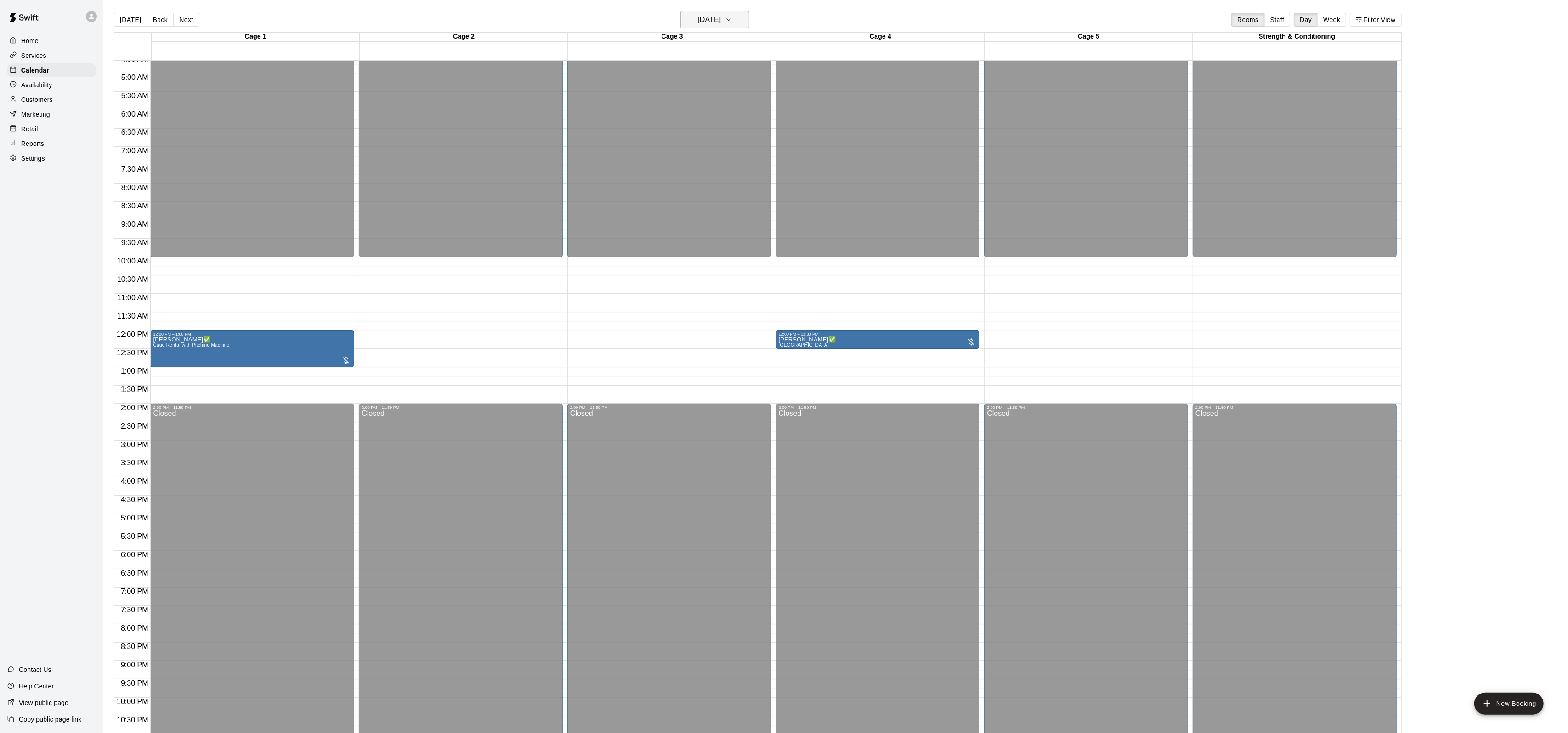
click at [701, 22] on h6 "[DATE]" at bounding box center [709, 19] width 23 height 13
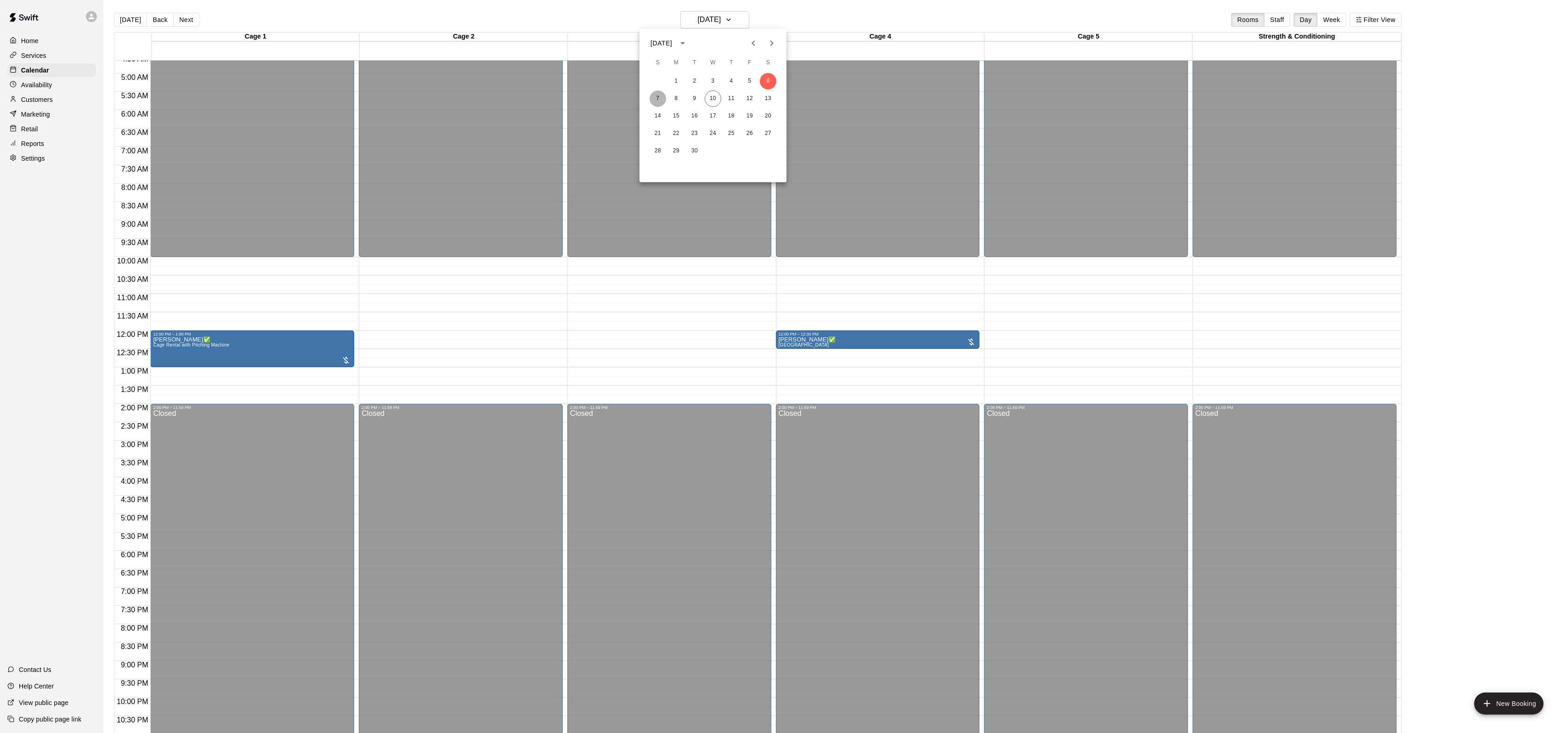
click at [659, 99] on button "7" at bounding box center [657, 99] width 16 height 16
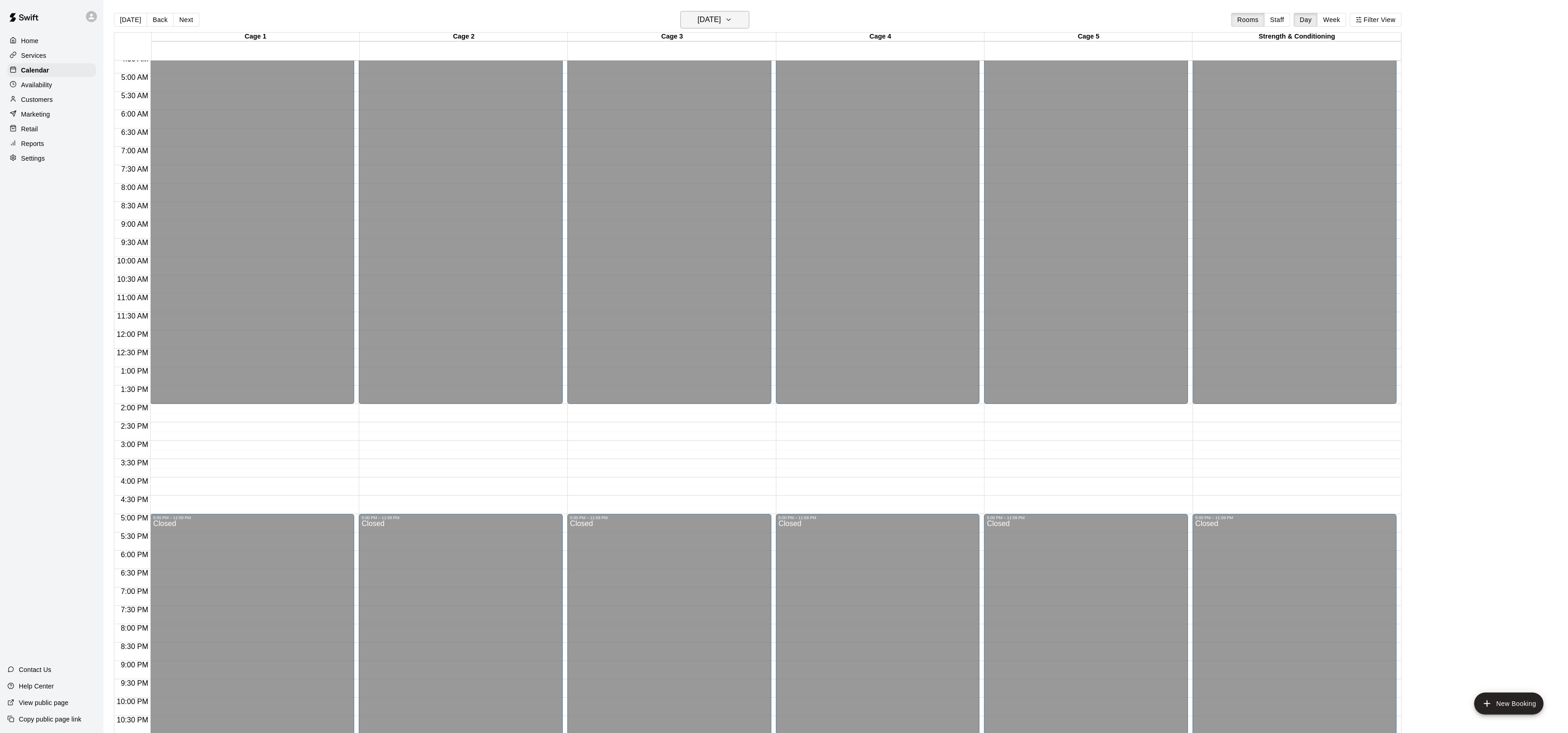
click at [721, 19] on h6 "[DATE]" at bounding box center [709, 19] width 23 height 13
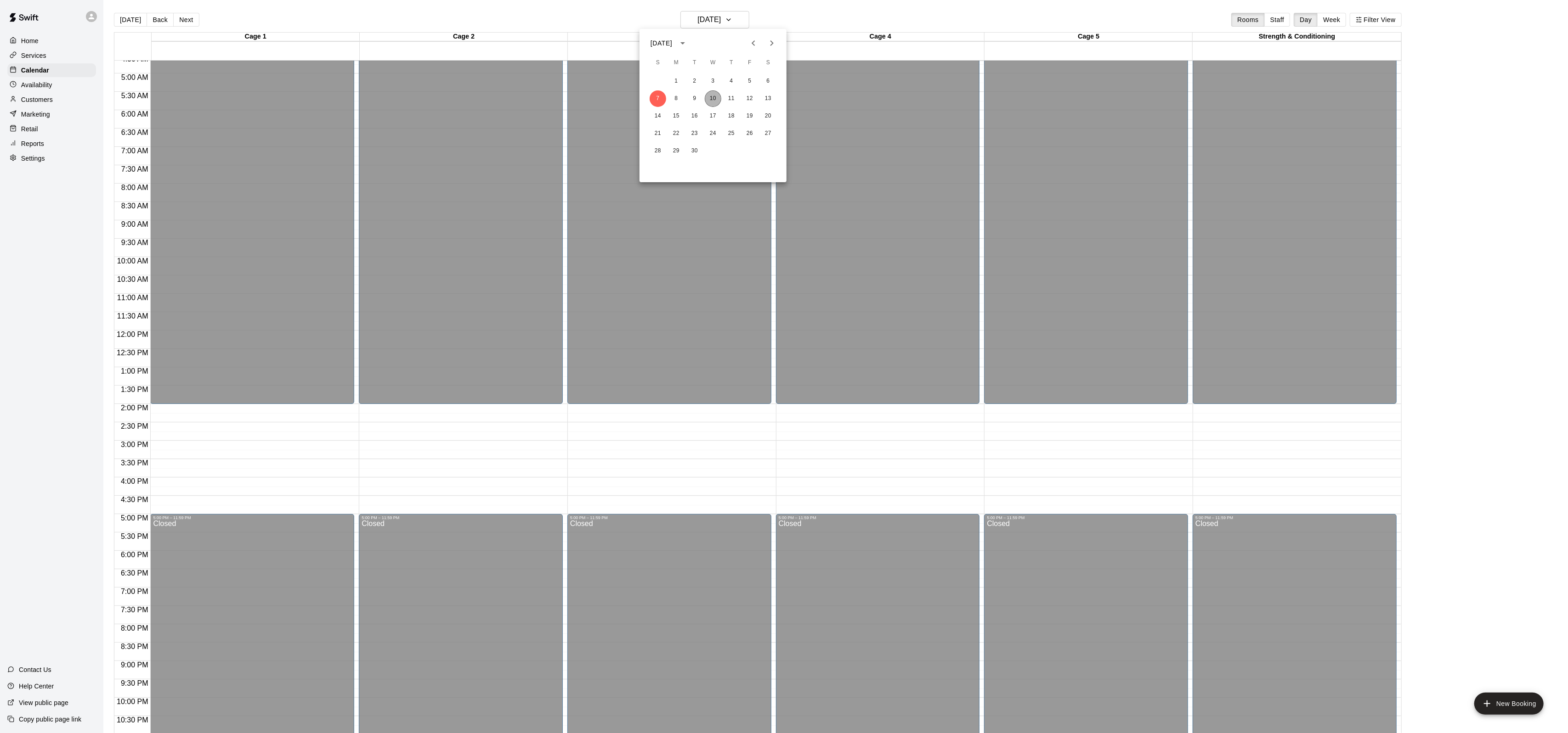
click at [710, 97] on button "10" at bounding box center [713, 99] width 16 height 16
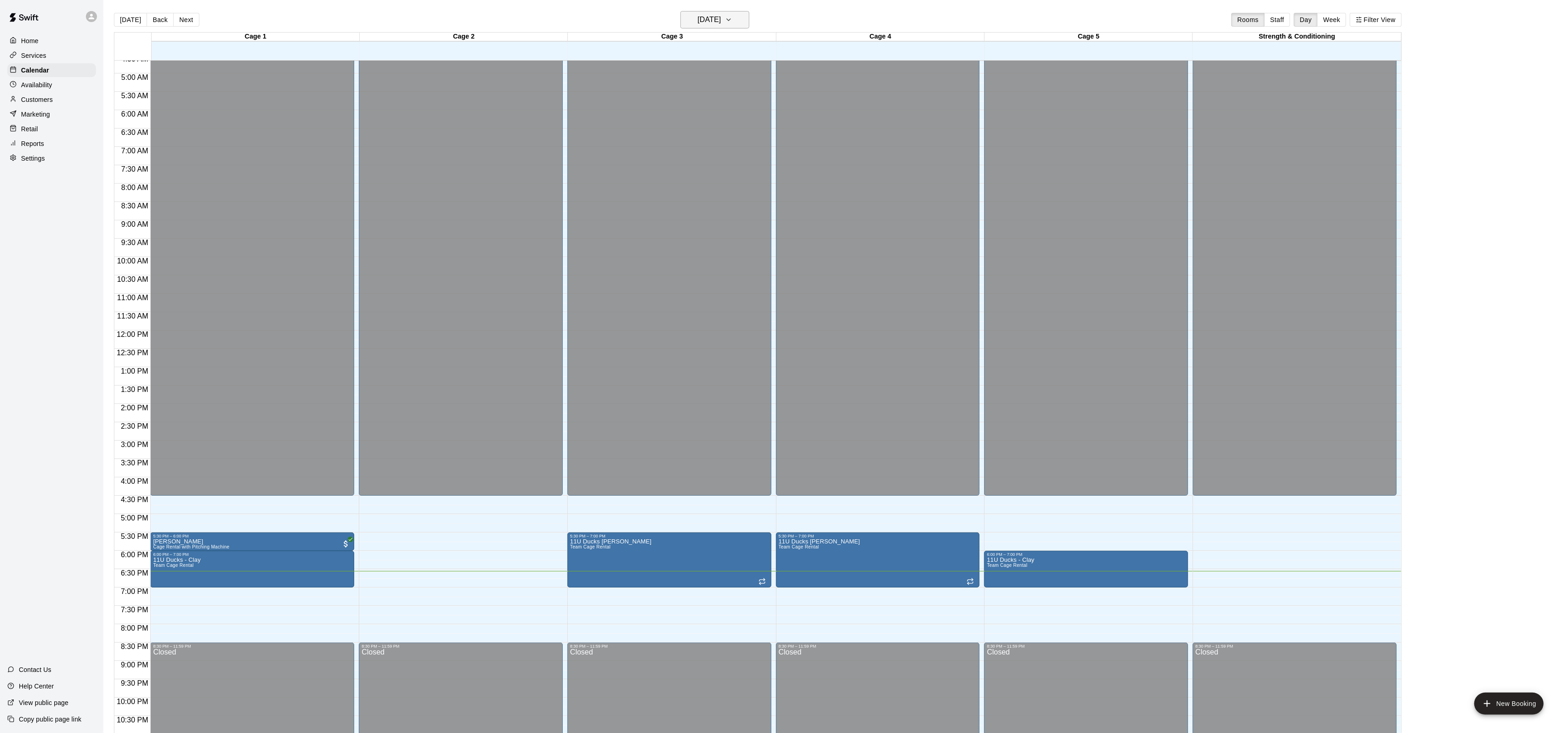
click at [732, 17] on icon "button" at bounding box center [729, 19] width 7 height 11
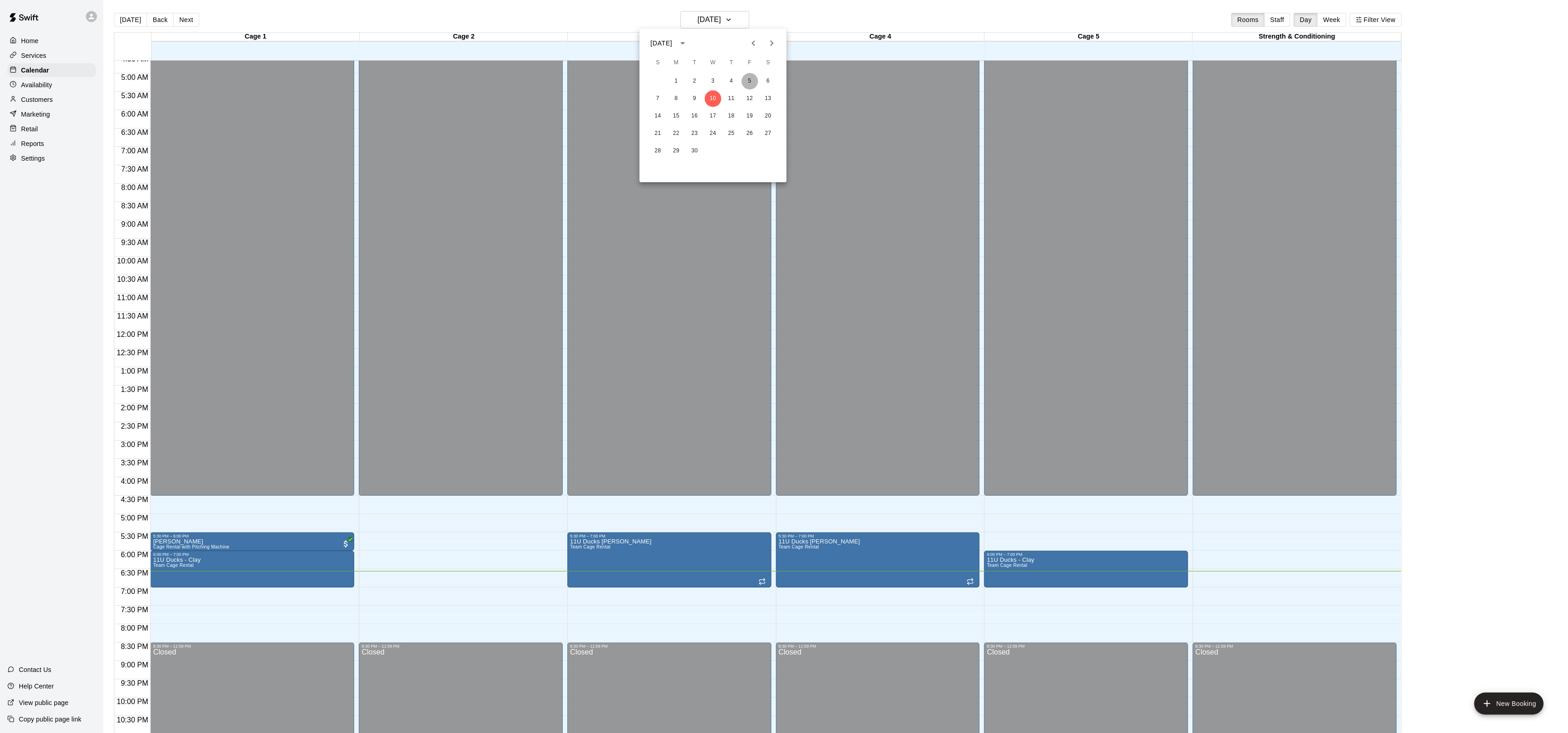
click at [752, 80] on button "5" at bounding box center [749, 81] width 16 height 16
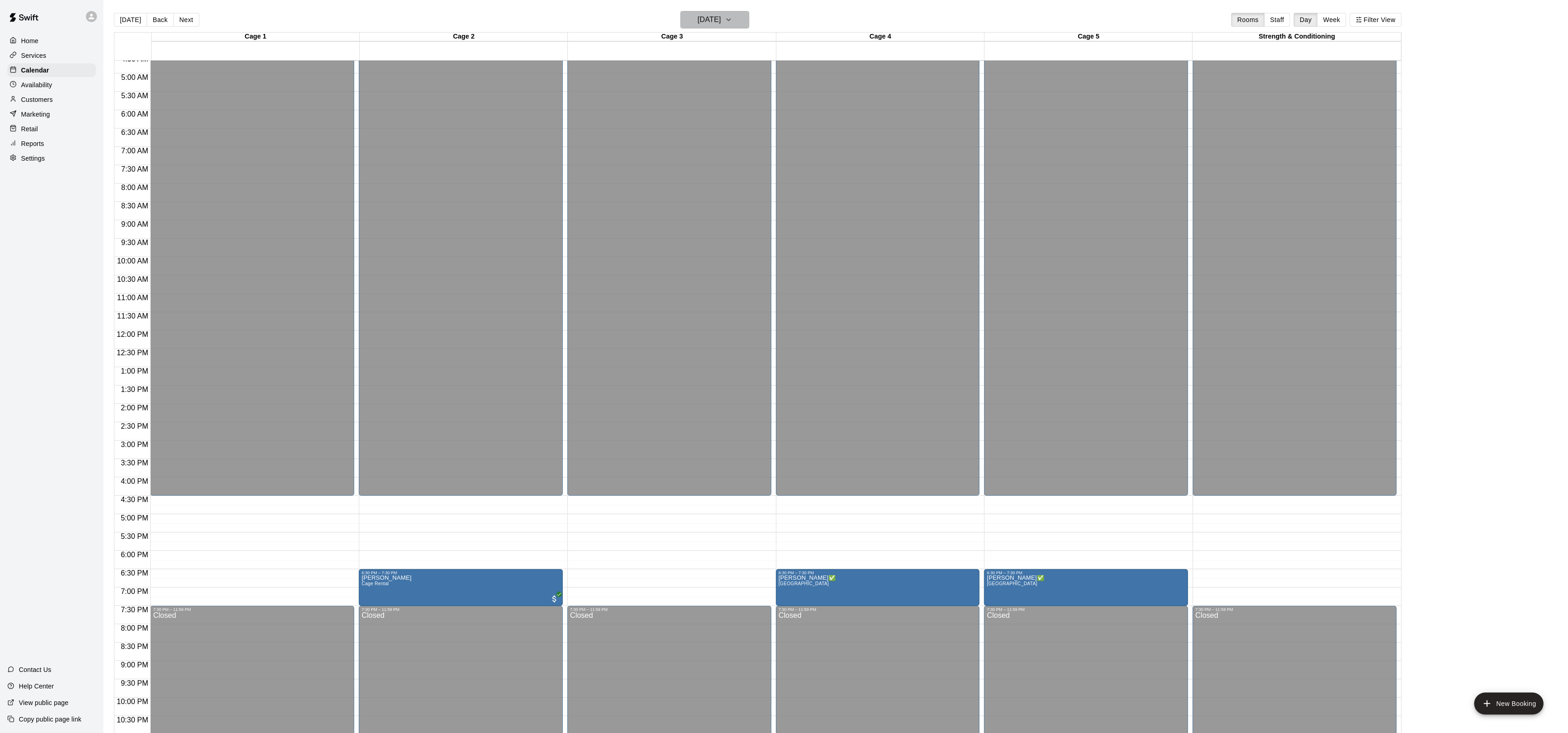
click at [726, 27] on button "[DATE]" at bounding box center [715, 19] width 69 height 18
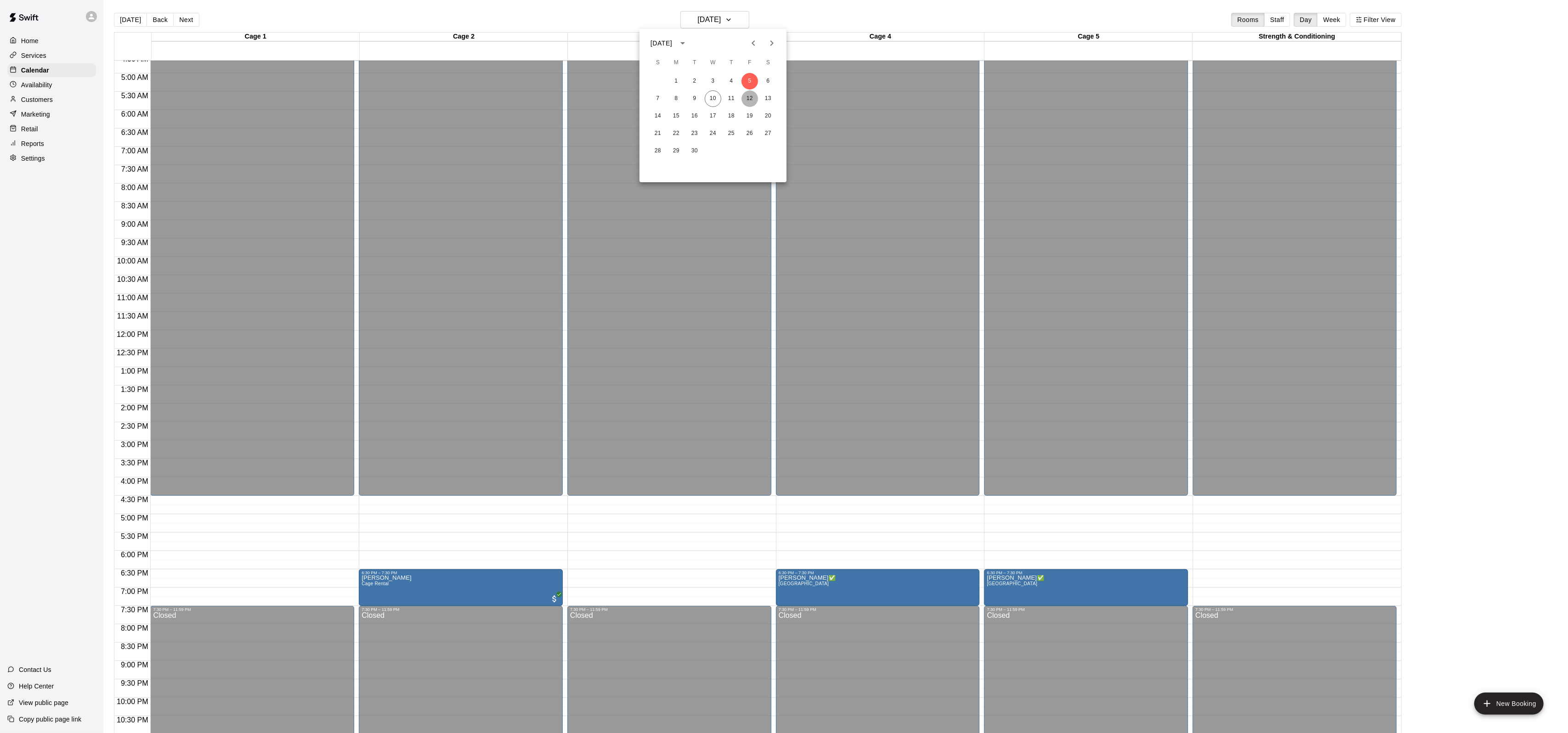
click at [750, 102] on button "12" at bounding box center [749, 99] width 16 height 16
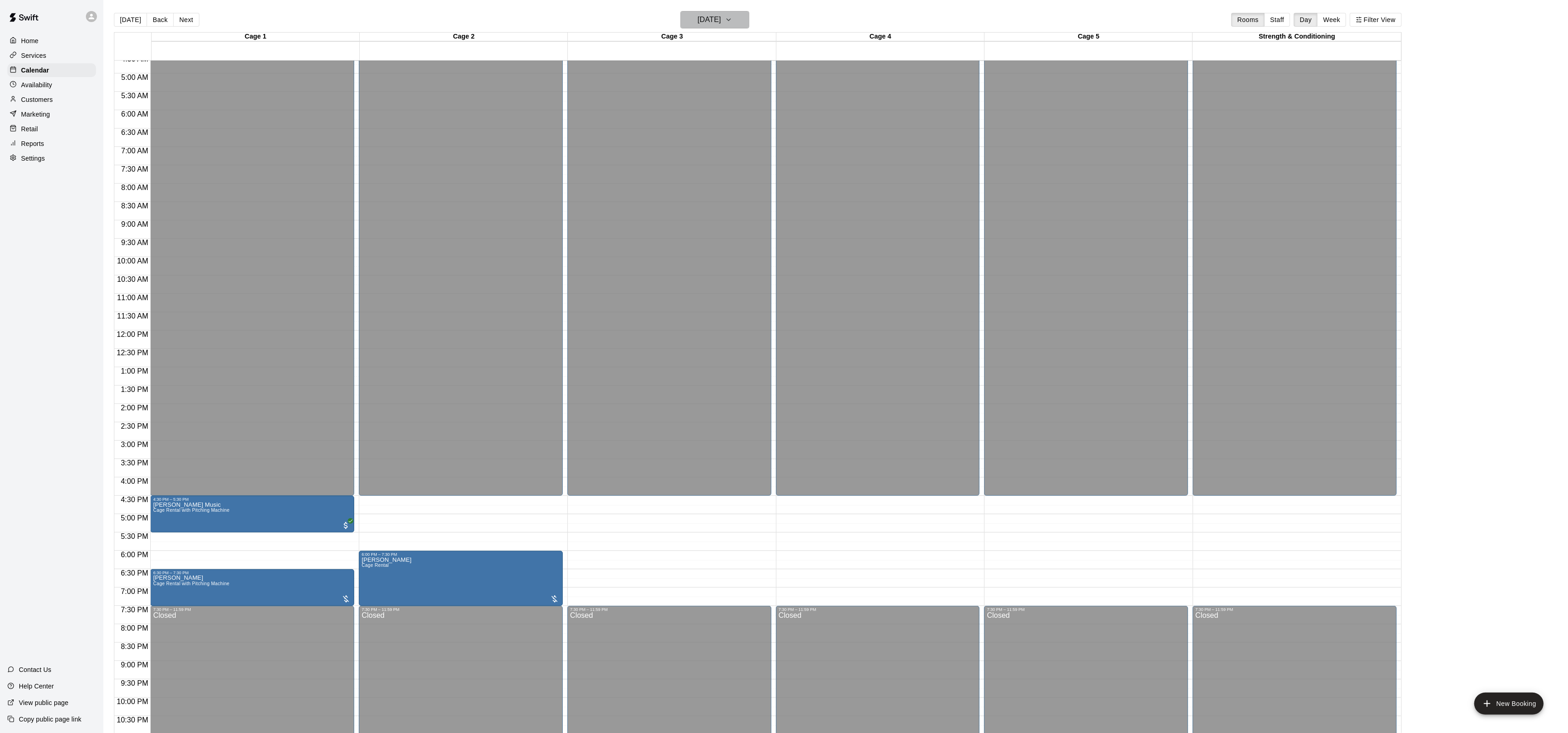
click at [723, 26] on button "[DATE]" at bounding box center [715, 19] width 69 height 18
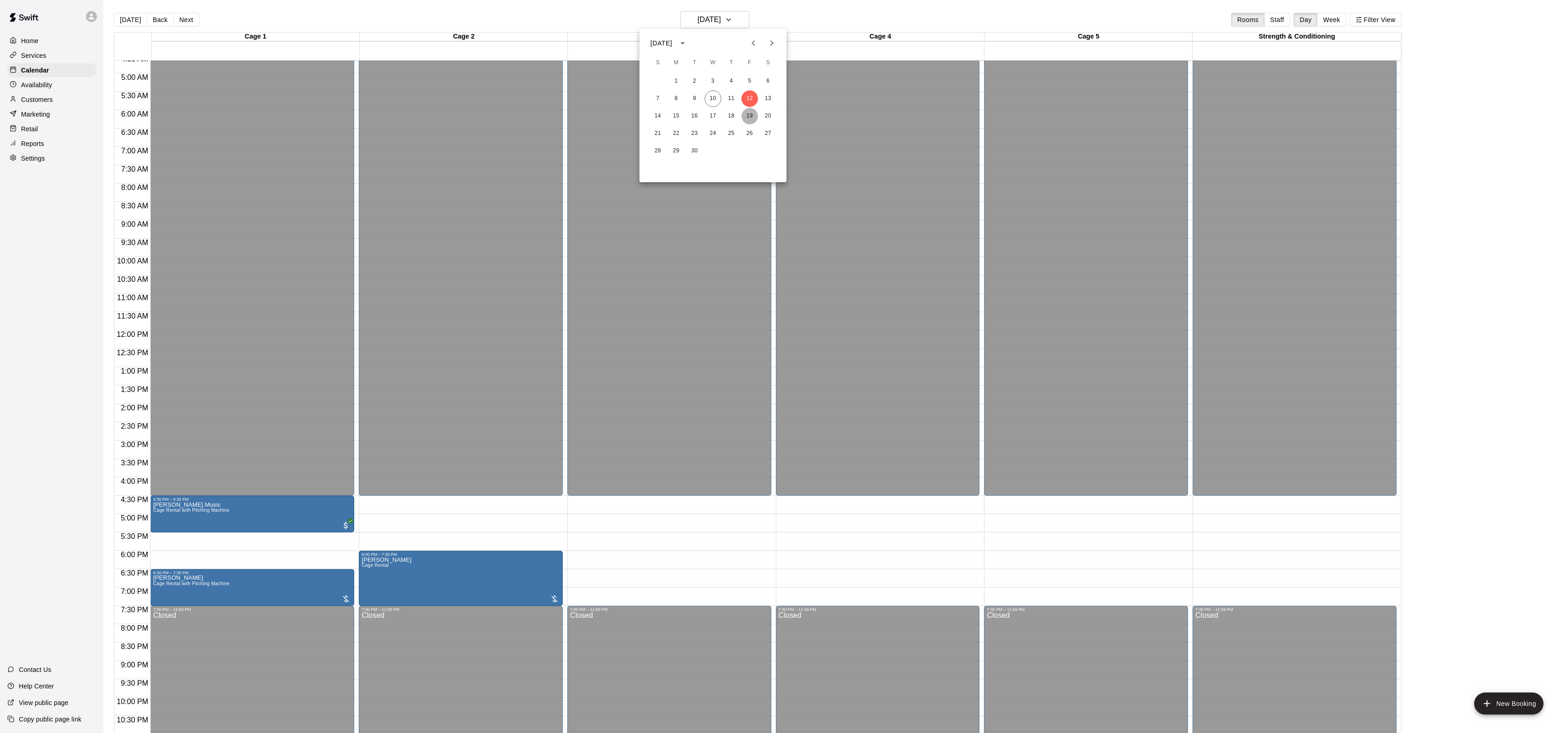
click at [749, 111] on button "19" at bounding box center [749, 116] width 16 height 16
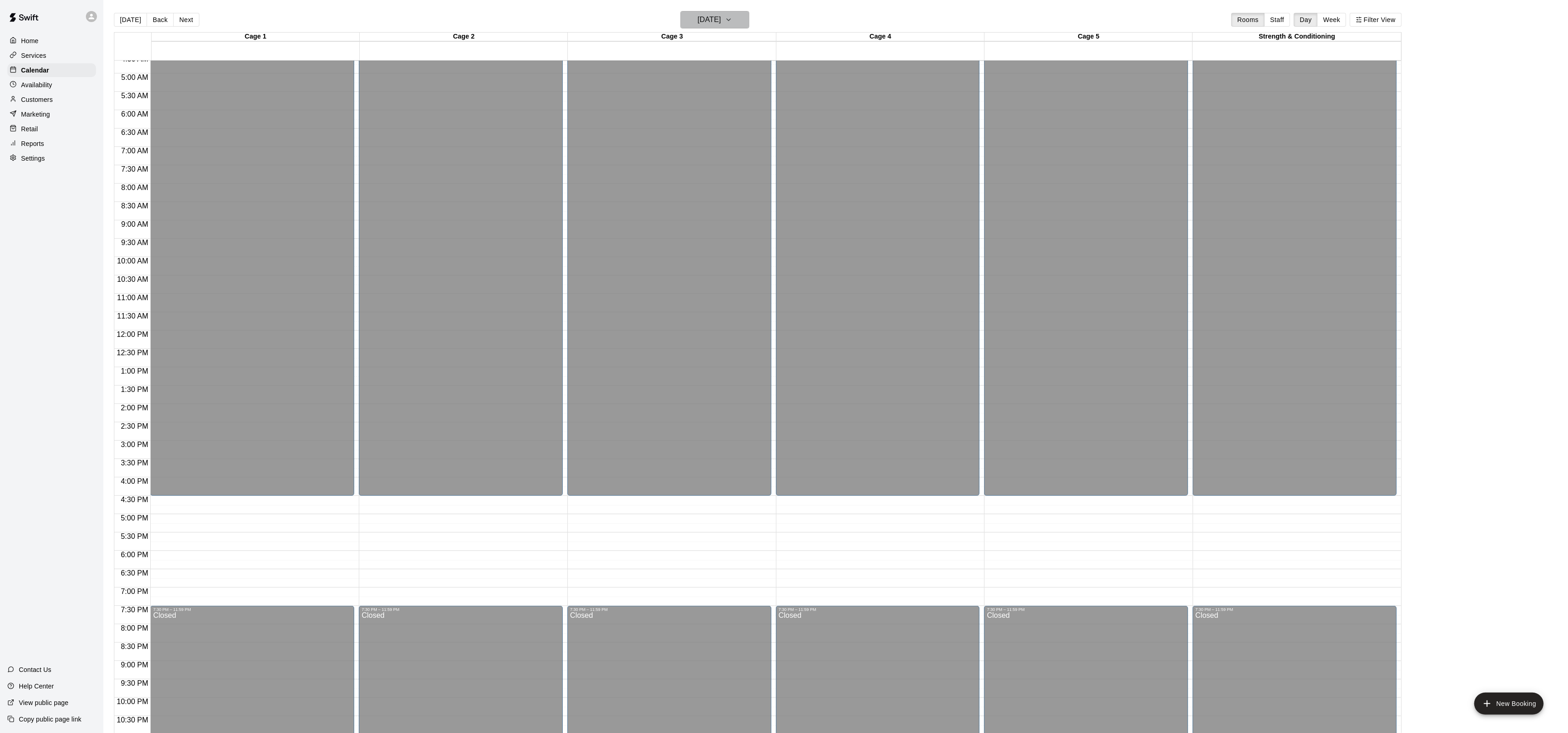
click at [698, 21] on h6 "[DATE]" at bounding box center [709, 19] width 23 height 13
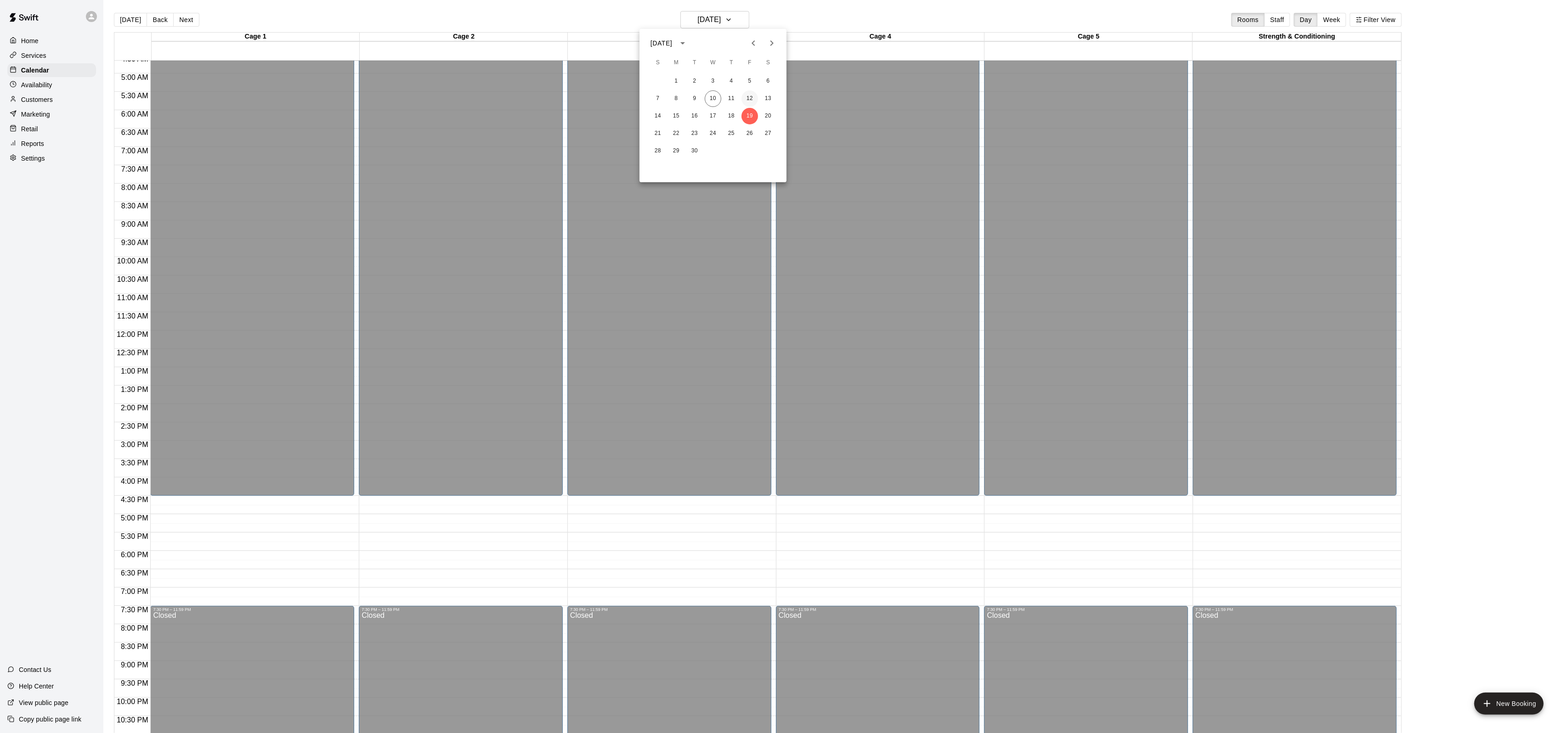
click at [749, 99] on button "12" at bounding box center [749, 99] width 16 height 16
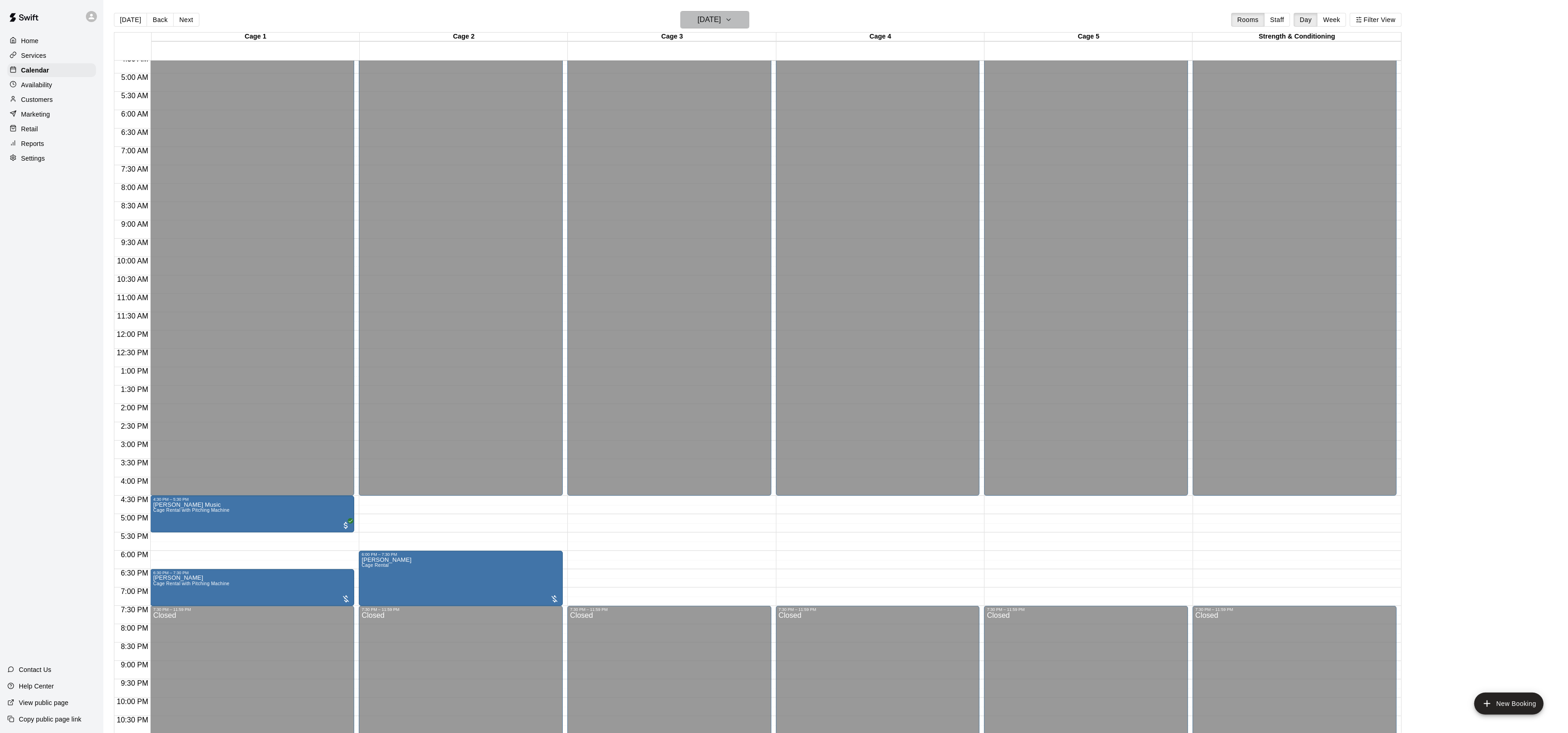
click at [721, 19] on h6 "[DATE]" at bounding box center [709, 19] width 23 height 13
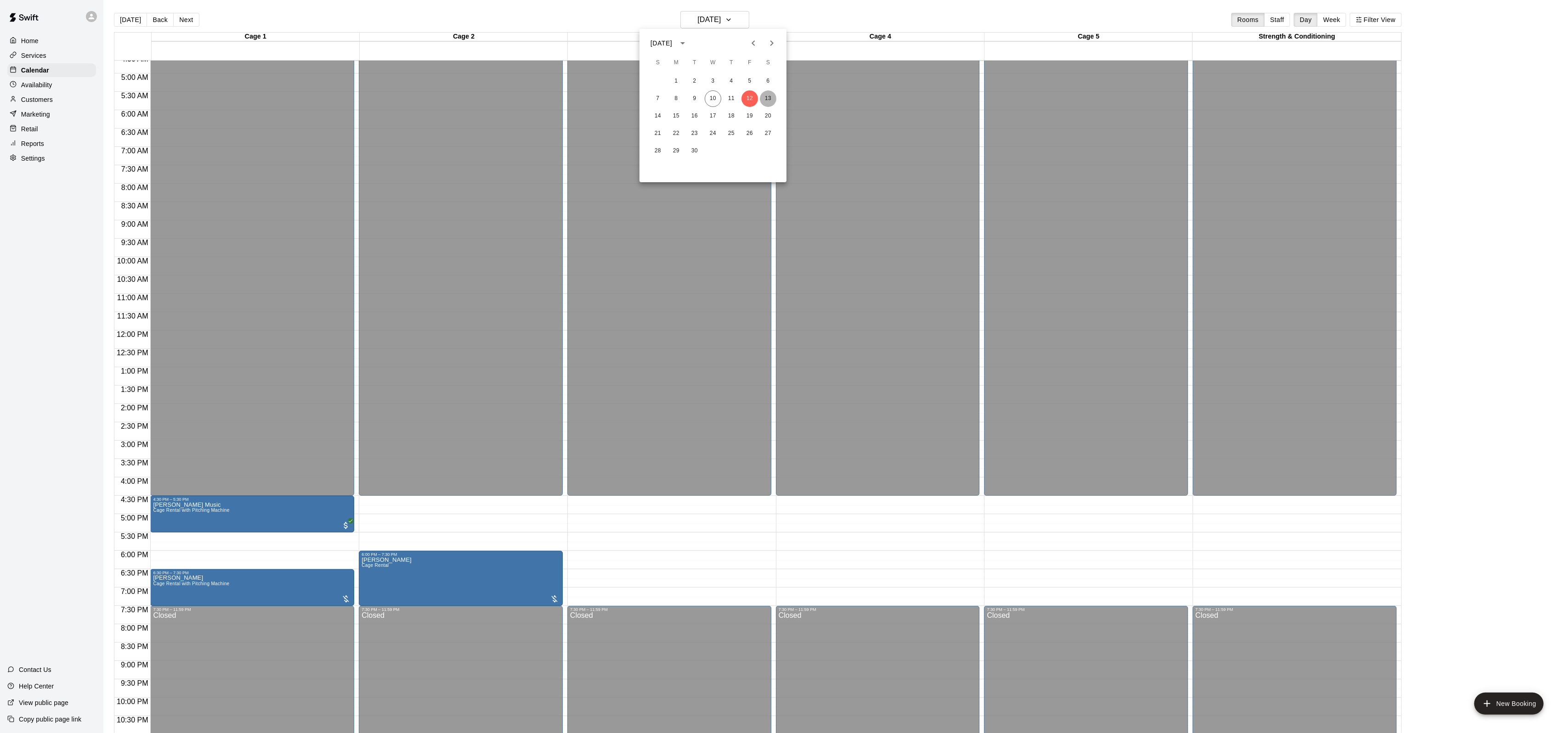
click at [771, 97] on button "13" at bounding box center [768, 99] width 16 height 16
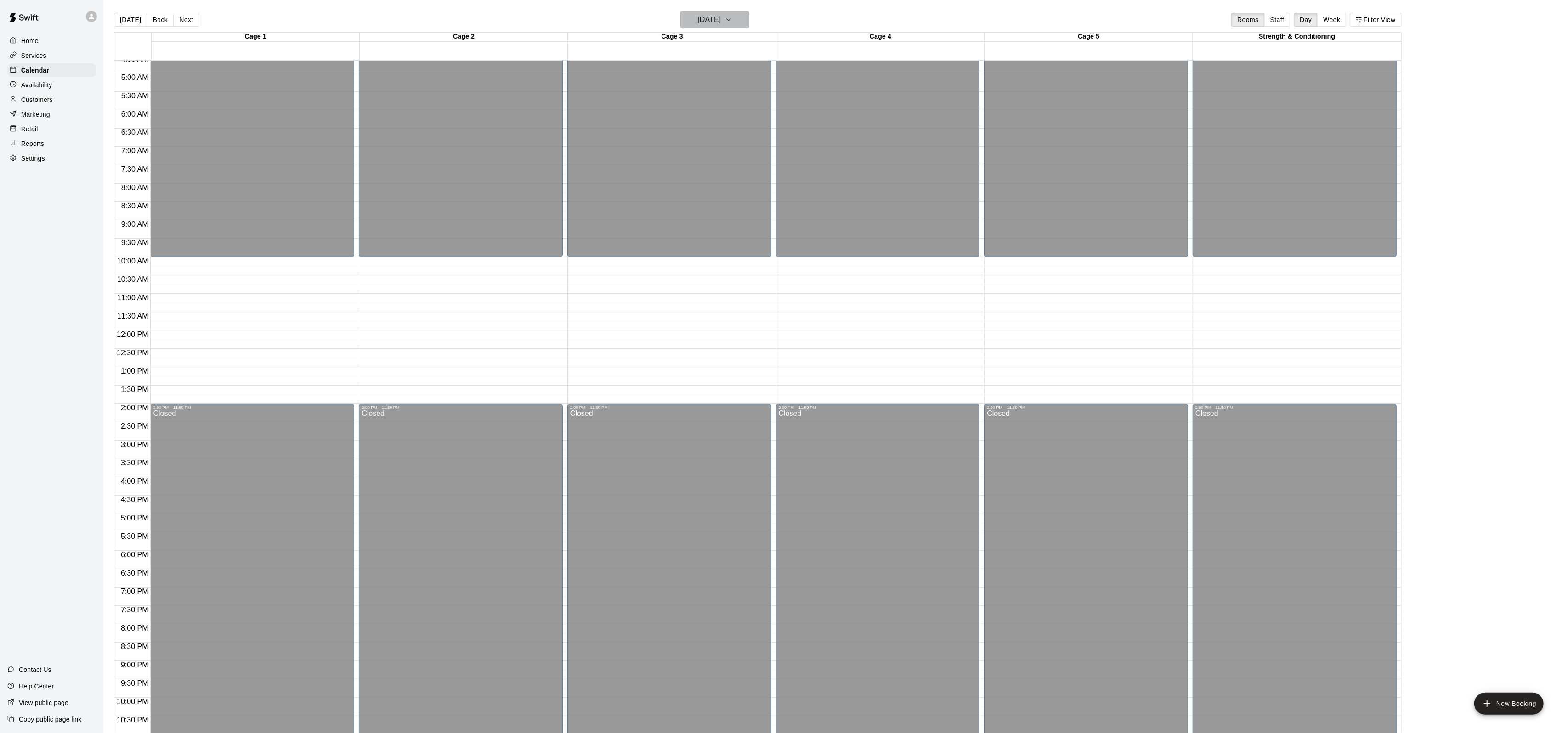
click at [737, 16] on button "[DATE]" at bounding box center [715, 19] width 69 height 18
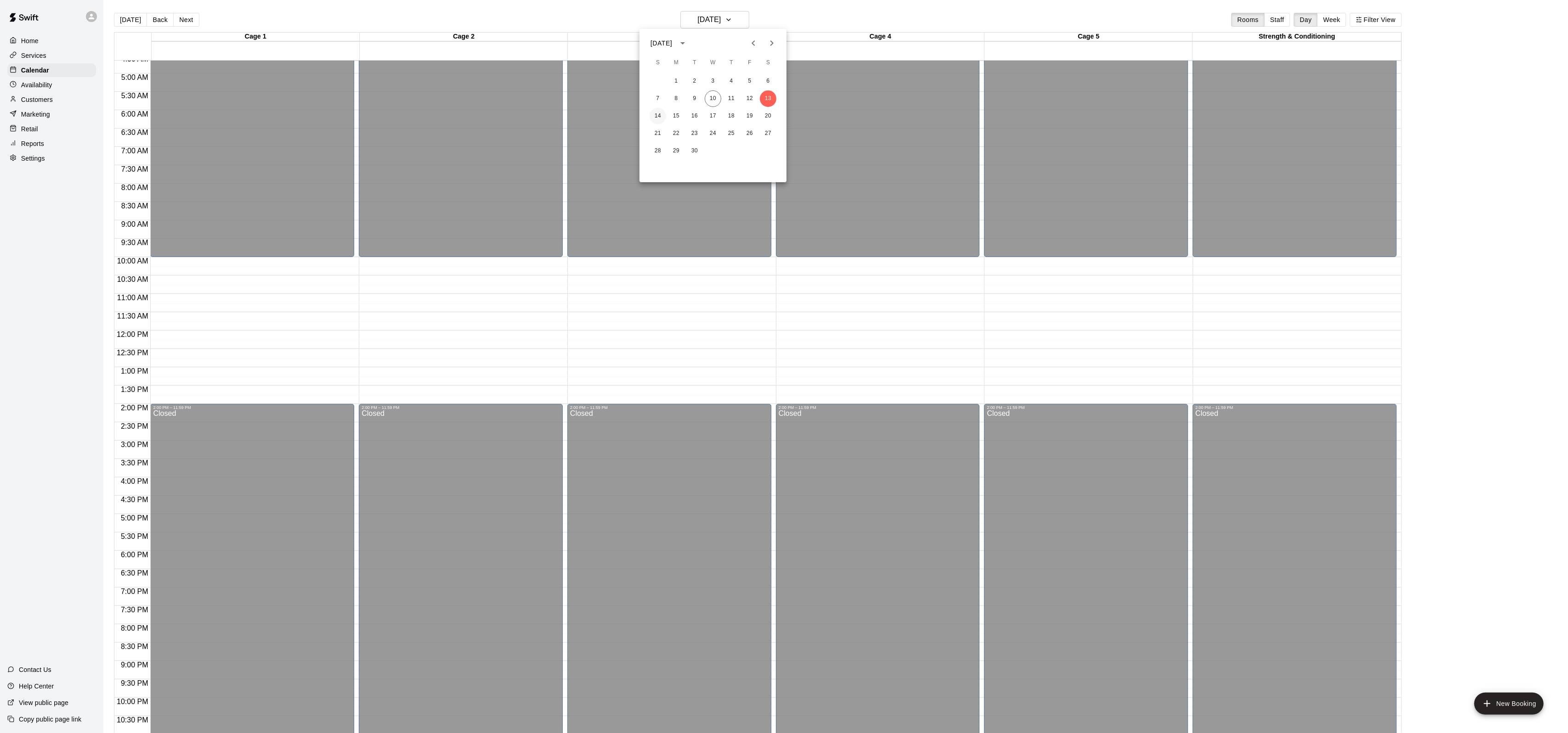
click at [660, 114] on button "14" at bounding box center [657, 116] width 16 height 16
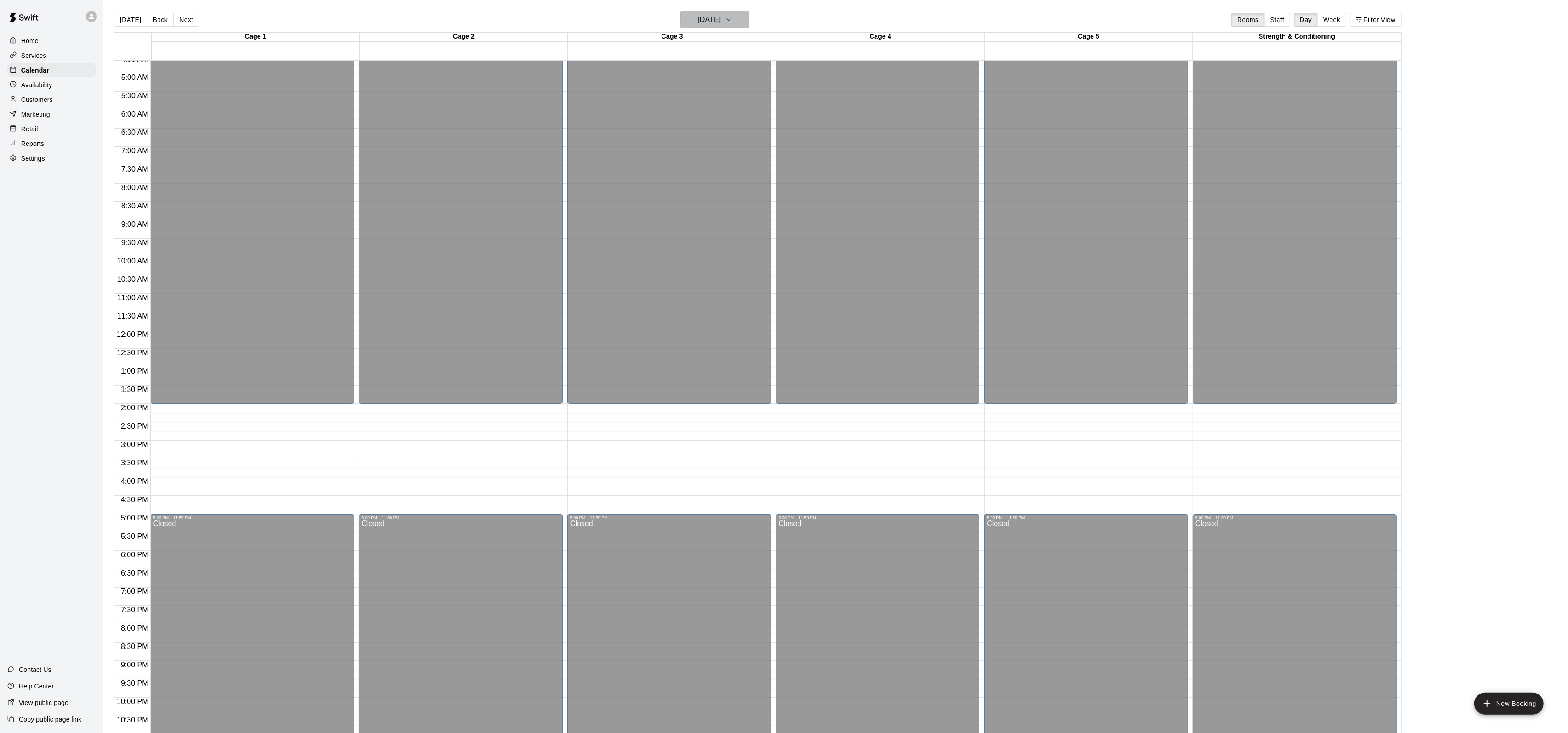
click at [721, 16] on h6 "[DATE]" at bounding box center [709, 19] width 23 height 13
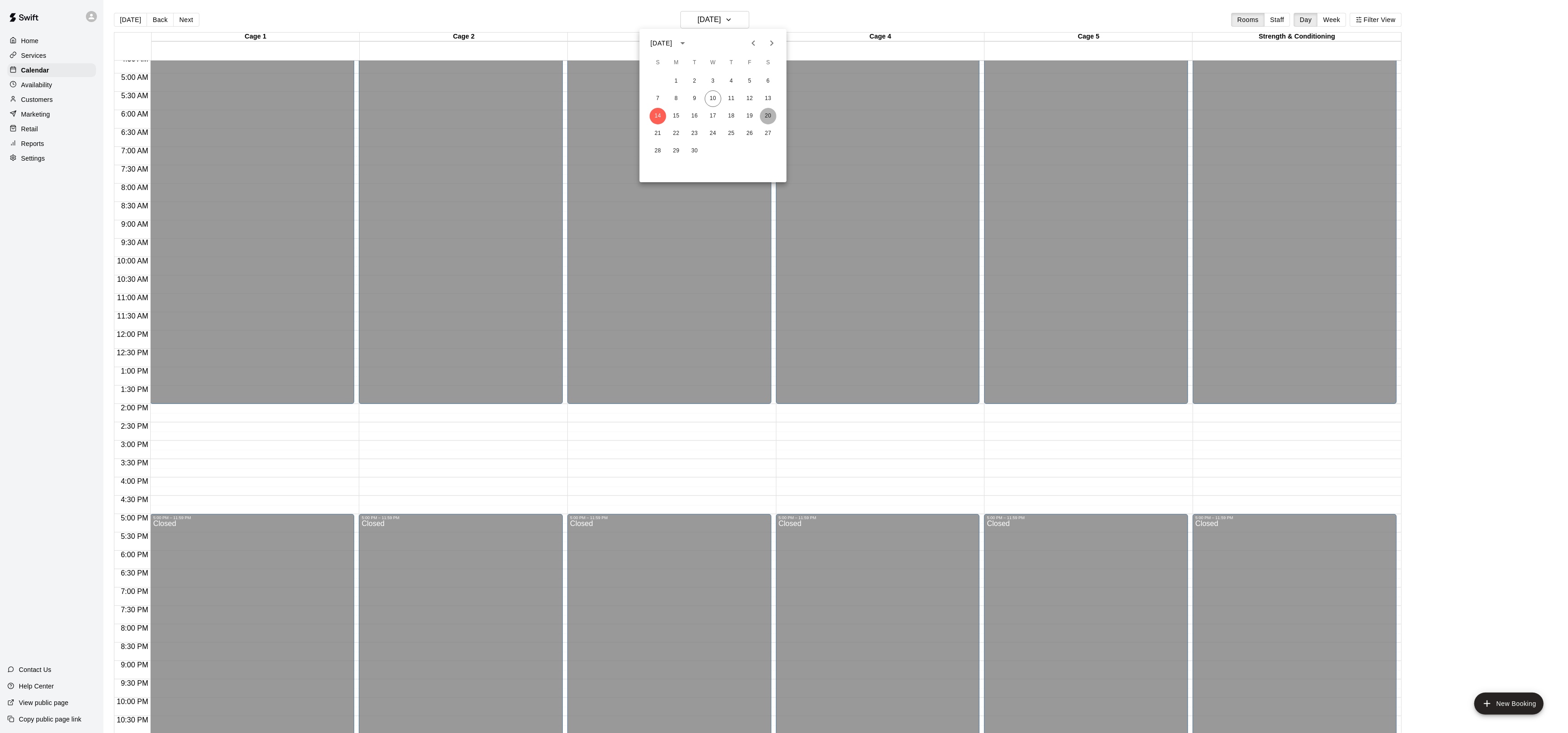
click at [767, 117] on button "20" at bounding box center [768, 116] width 16 height 16
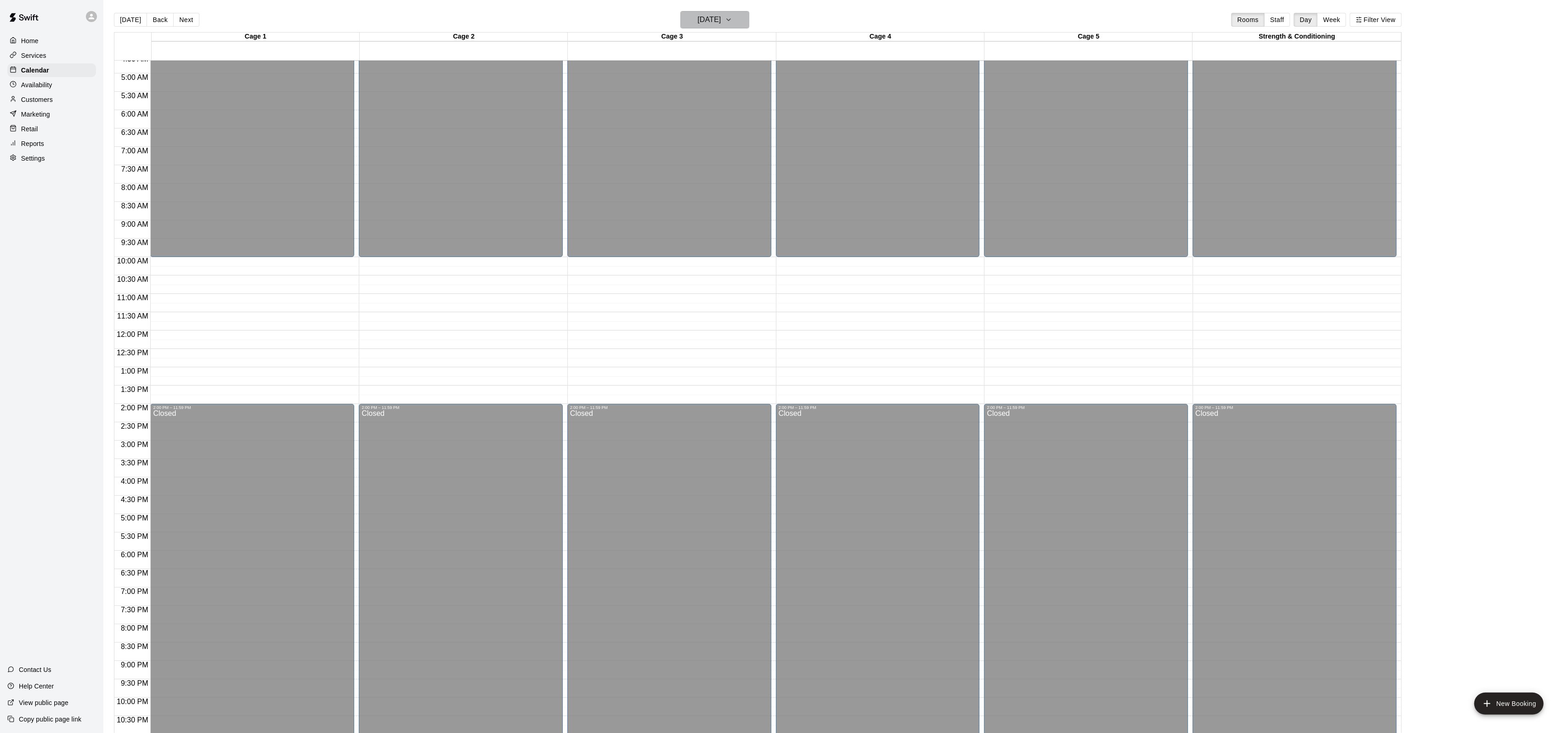
click at [711, 15] on h6 "[DATE]" at bounding box center [709, 19] width 23 height 13
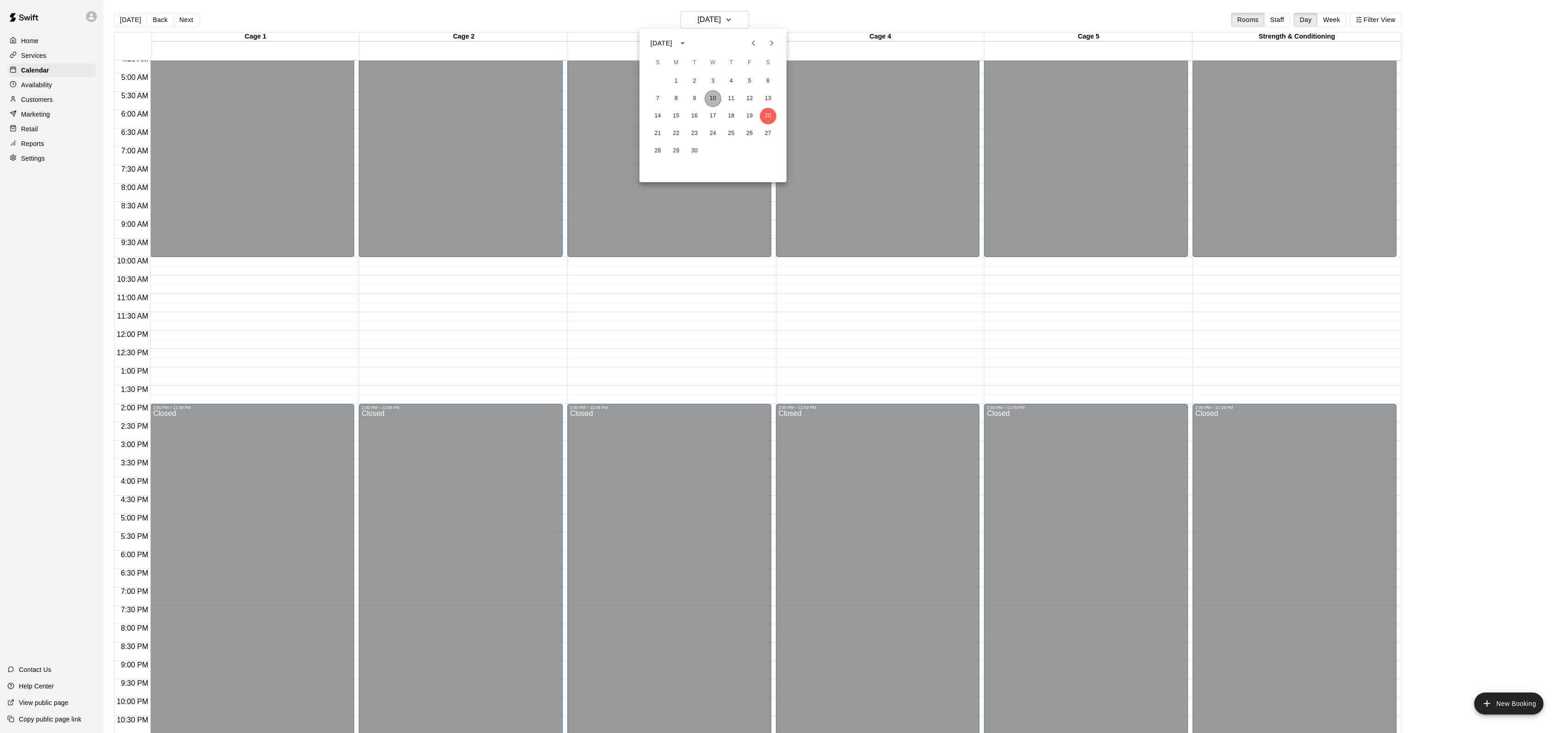
click at [718, 102] on button "10" at bounding box center [713, 99] width 16 height 16
